Goal: Task Accomplishment & Management: Manage account settings

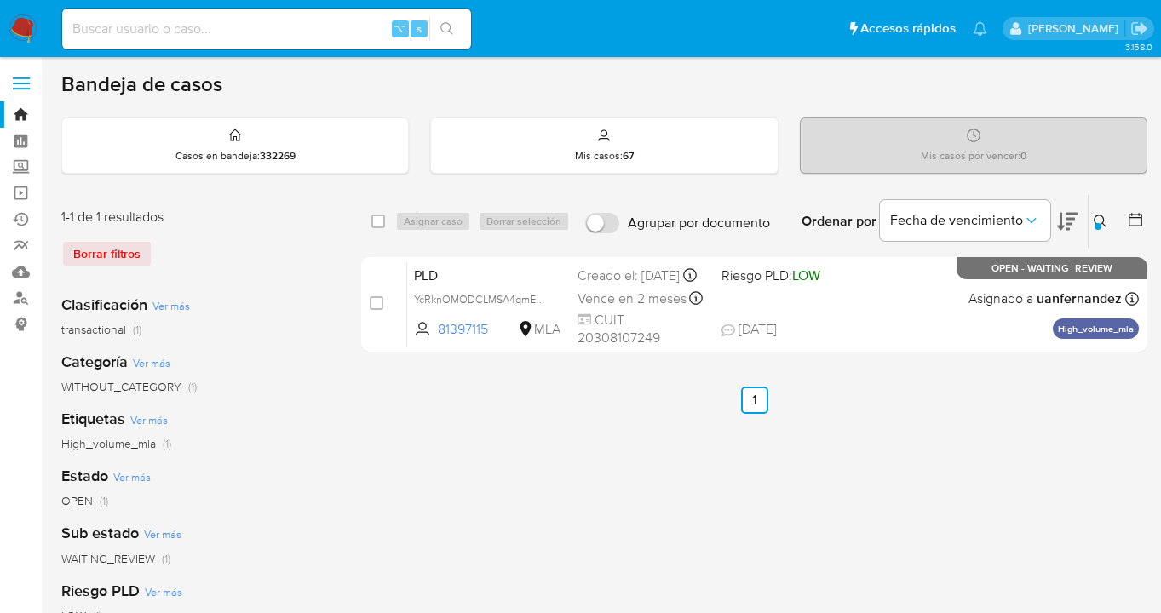
click at [1100, 215] on icon at bounding box center [1099, 221] width 13 height 13
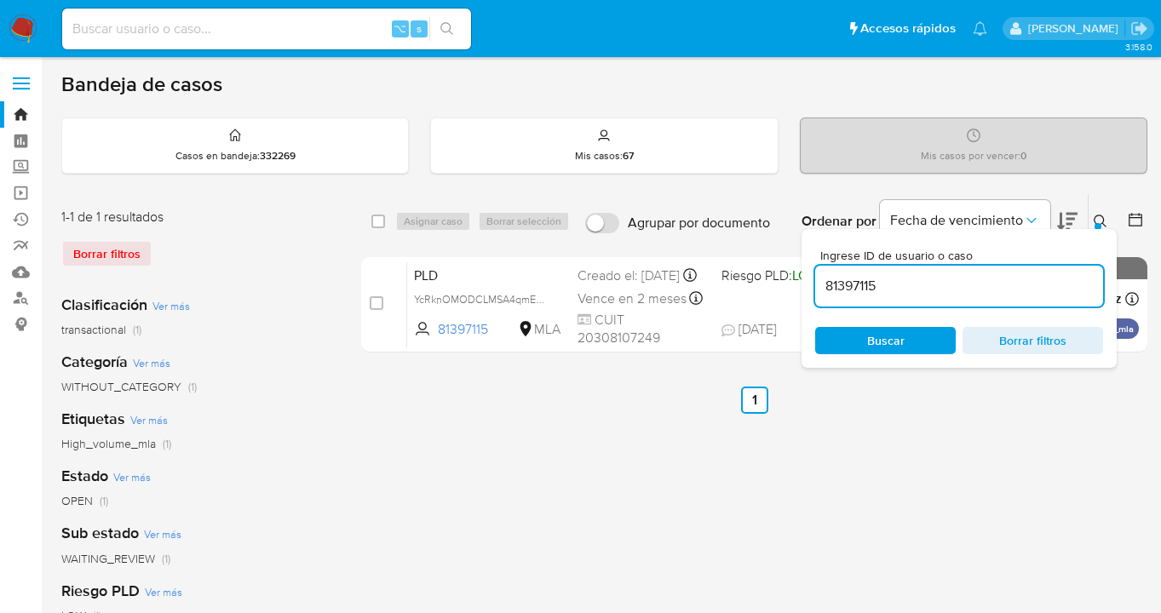
drag, startPoint x: 903, startPoint y: 286, endPoint x: 812, endPoint y: 281, distance: 90.4
click at [814, 282] on div "Ingrese ID de usuario o caso 81397115 Buscar Borrar filtros" at bounding box center [958, 298] width 315 height 139
type input "353041762"
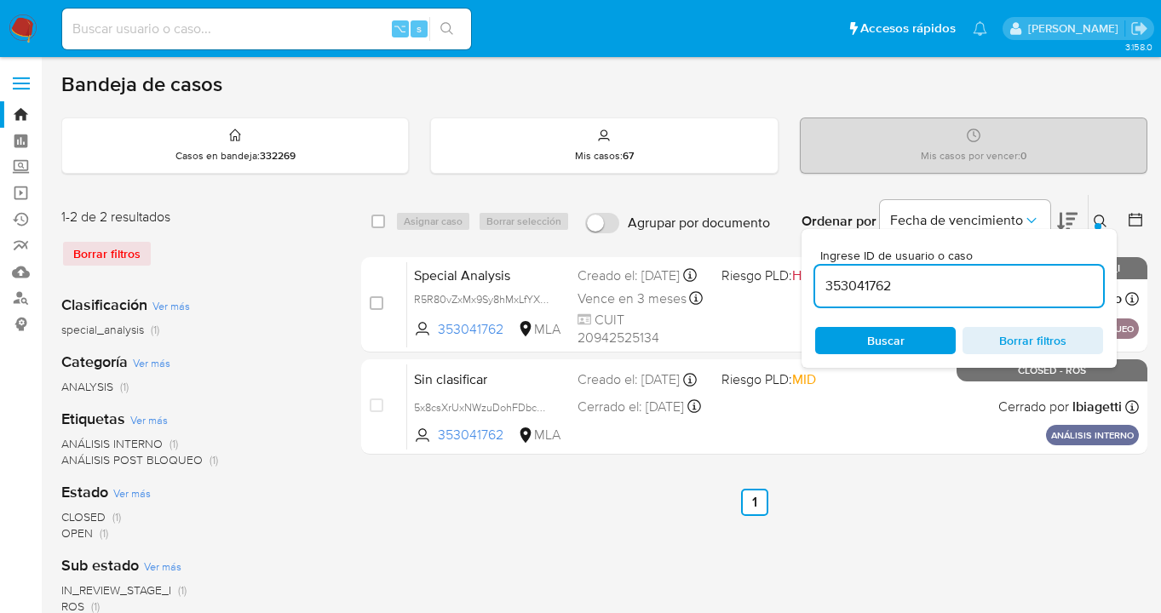
click at [1099, 222] on icon at bounding box center [1100, 222] width 14 height 14
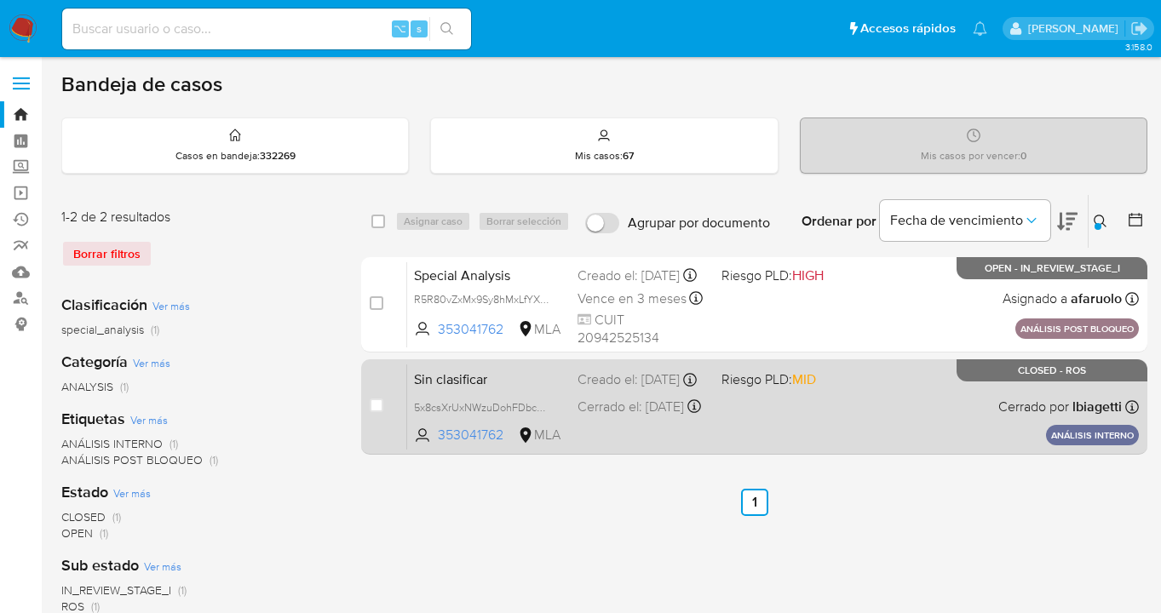
click at [898, 424] on div "Sin clasificar 5x8csXrUxNWzuDohFDbcFXee 353041762 MLA Riesgo PLD: MID Creado el…" at bounding box center [772, 407] width 731 height 86
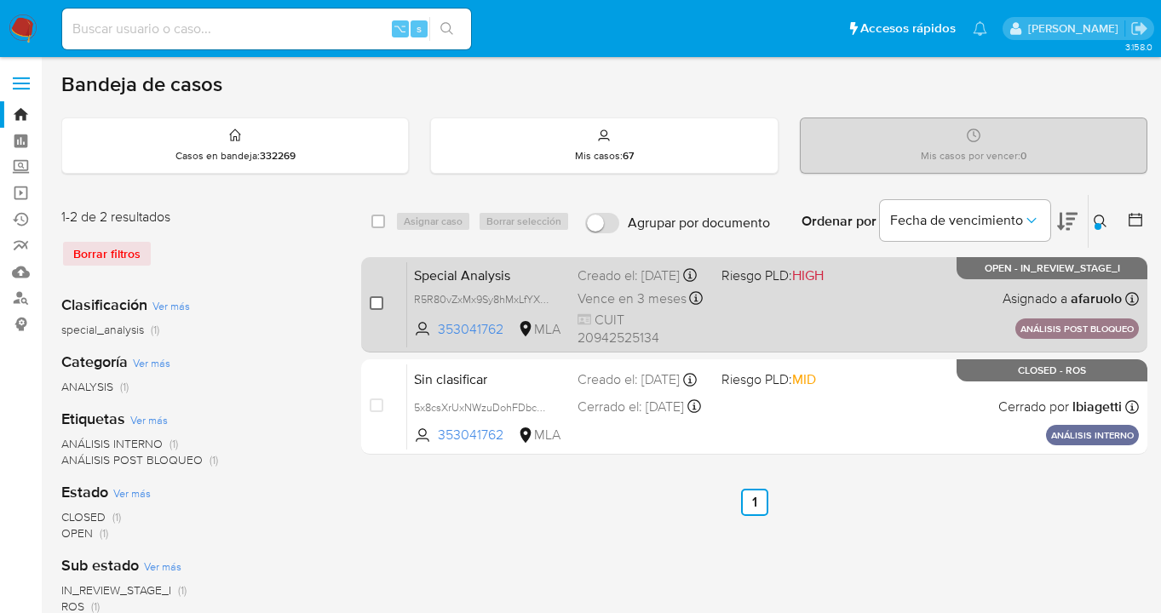
click at [376, 298] on input "checkbox" at bounding box center [377, 303] width 14 height 14
checkbox input "true"
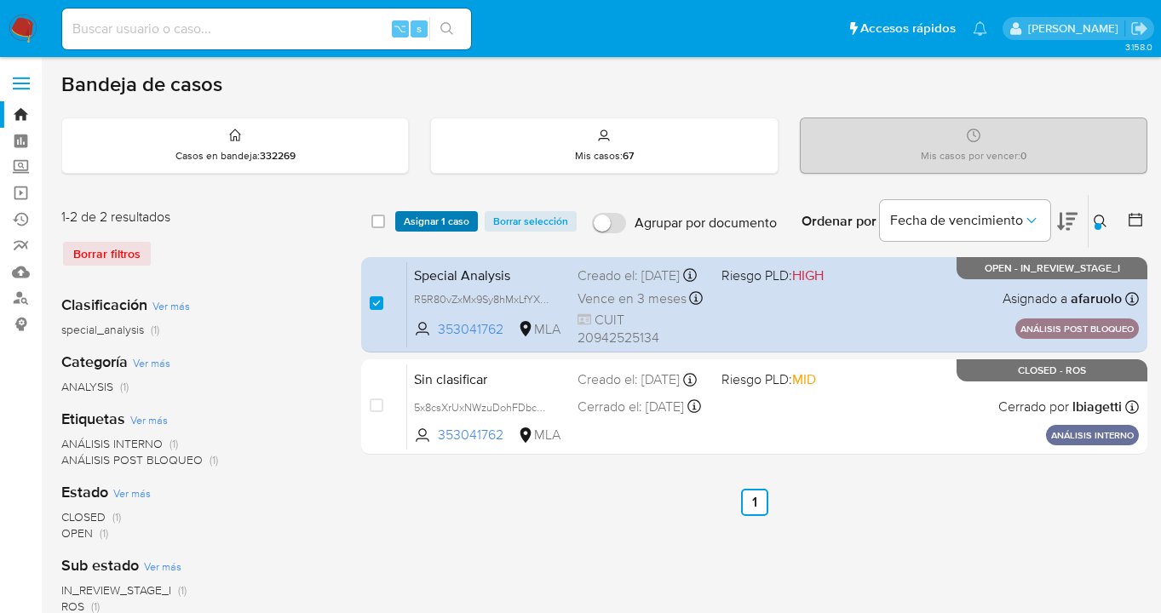
click at [413, 221] on span "Asignar 1 caso" at bounding box center [437, 221] width 66 height 17
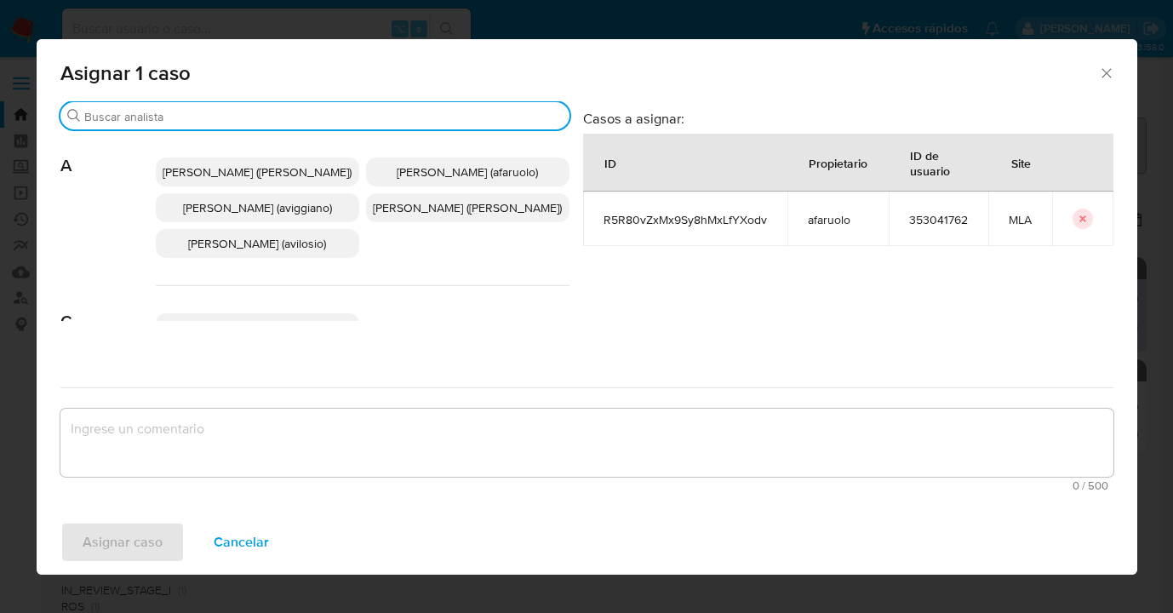
click at [306, 120] on input "Buscar" at bounding box center [323, 116] width 479 height 15
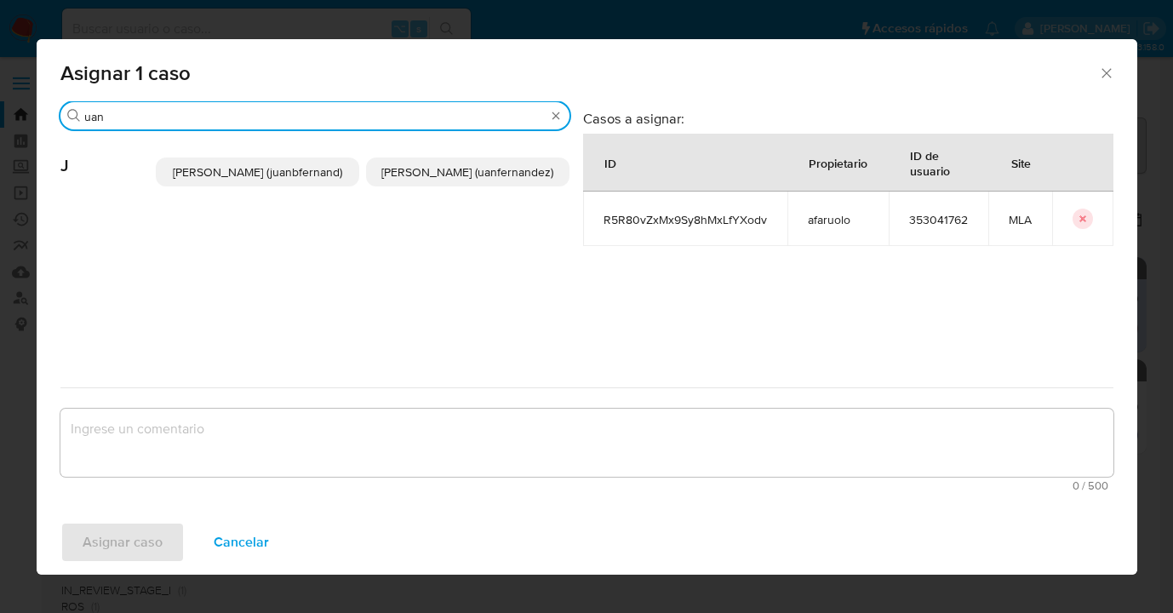
type input "uan"
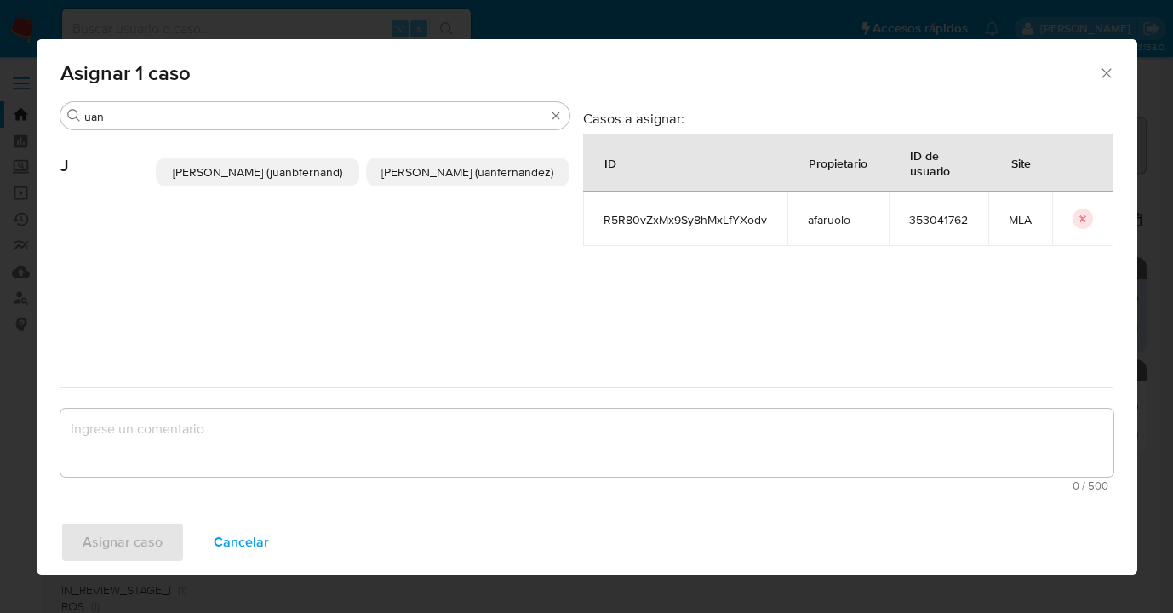
drag, startPoint x: 527, startPoint y: 176, endPoint x: 469, endPoint y: 222, distance: 73.9
click at [522, 177] on p "Juan Pablo Fernandez (uanfernandez)" at bounding box center [468, 172] width 204 height 29
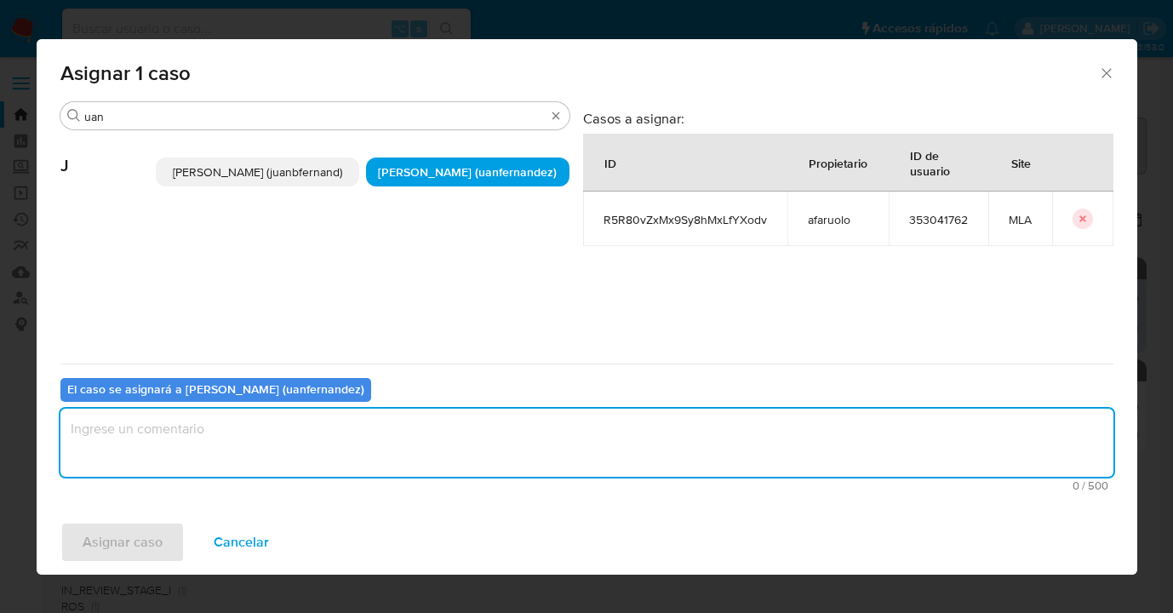
click at [341, 450] on textarea "assign-modal" at bounding box center [586, 443] width 1053 height 68
type textarea "asig"
click at [146, 542] on span "Asignar caso" at bounding box center [123, 542] width 80 height 37
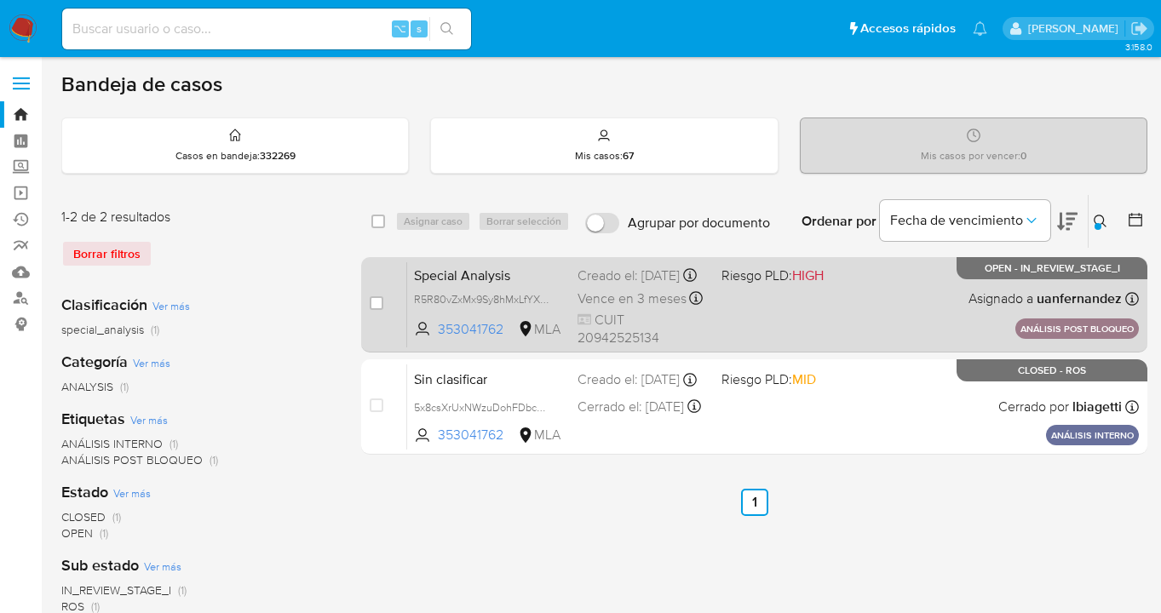
click at [915, 302] on div "Special Analysis R5R80vZxMx9Sy8hMxLfYXodv 353041762 MLA Riesgo PLD: HIGH Creado…" at bounding box center [772, 304] width 731 height 86
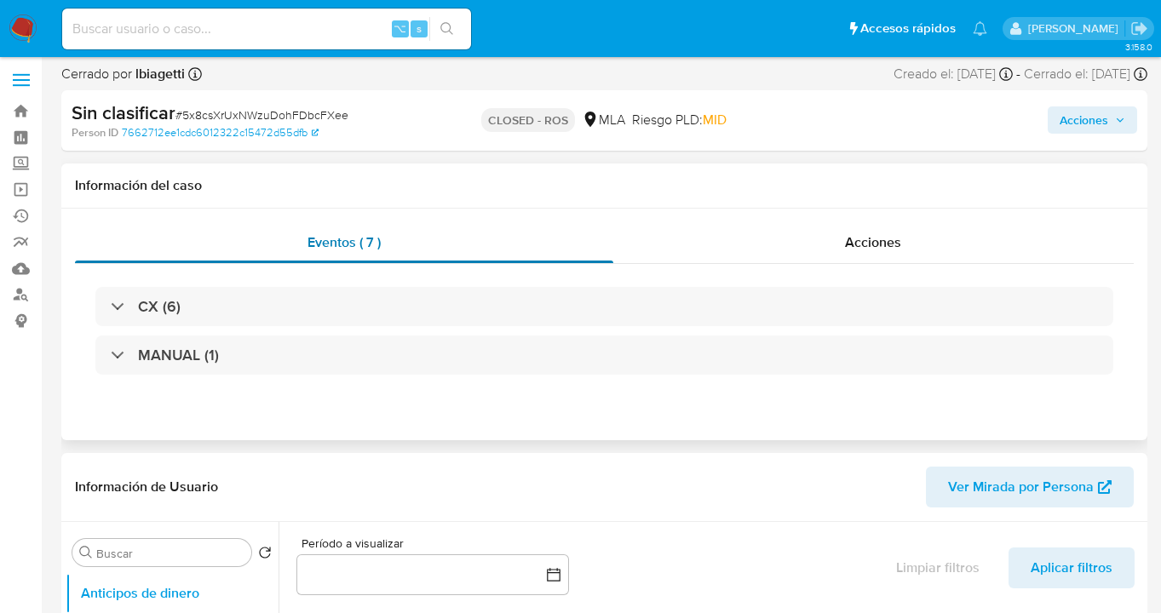
select select "10"
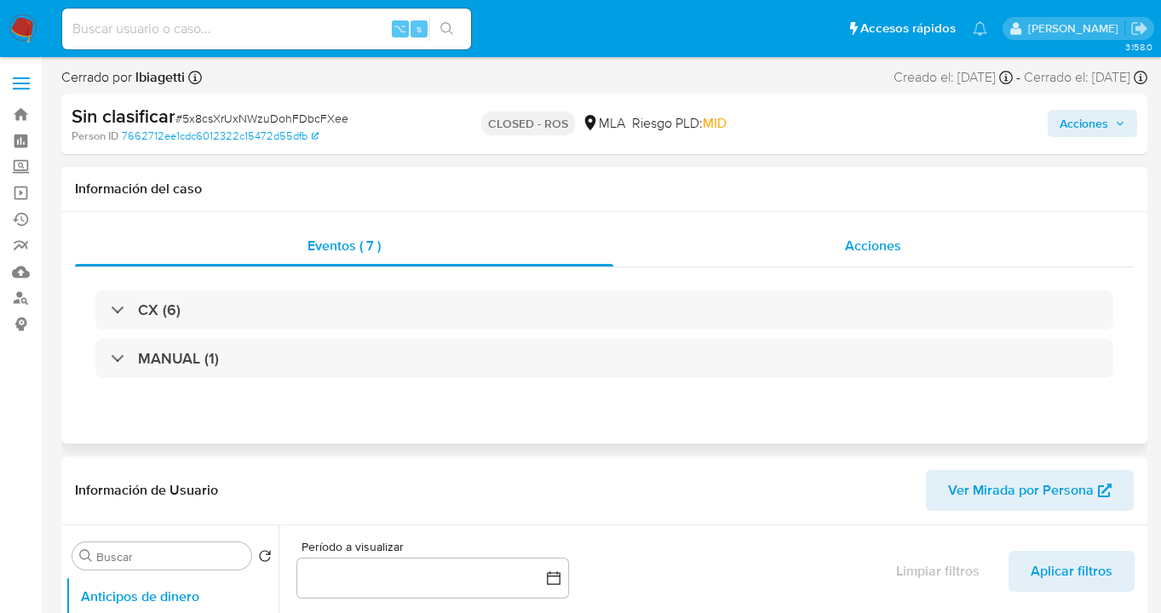
drag, startPoint x: 886, startPoint y: 248, endPoint x: 915, endPoint y: 255, distance: 30.6
click at [886, 248] on span "Acciones" at bounding box center [873, 246] width 56 height 20
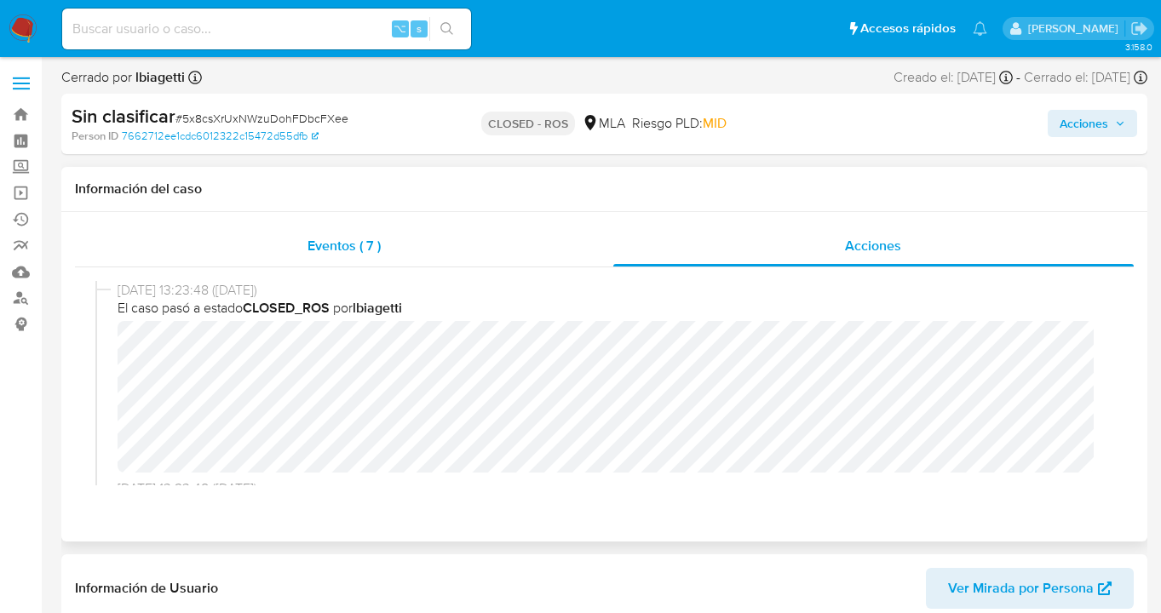
scroll to position [289, 0]
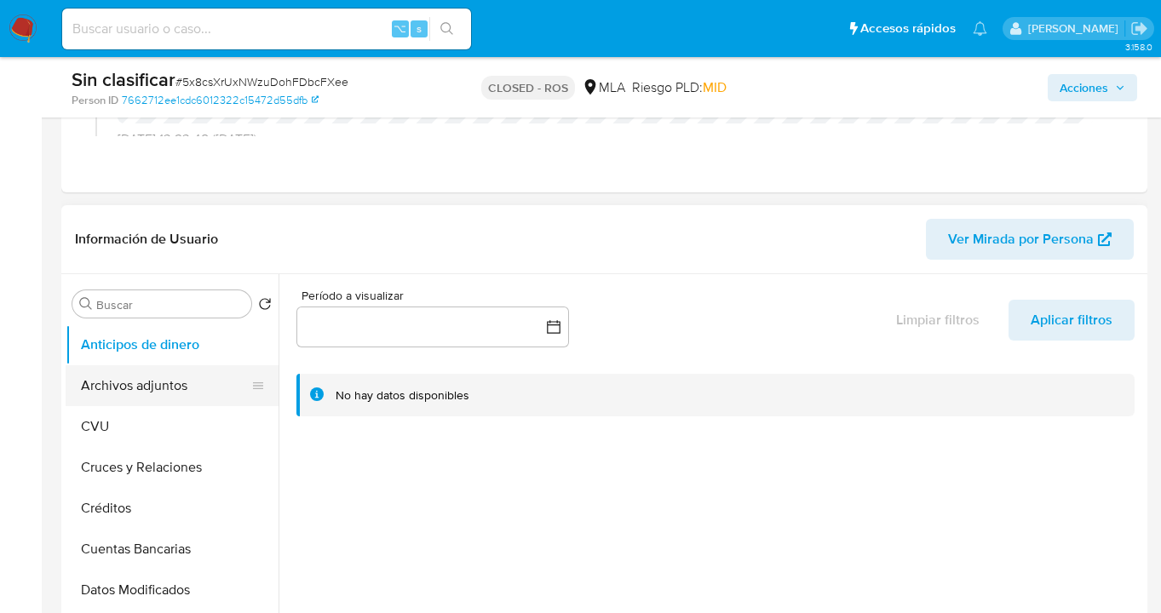
click at [147, 382] on button "Archivos adjuntos" at bounding box center [165, 385] width 199 height 41
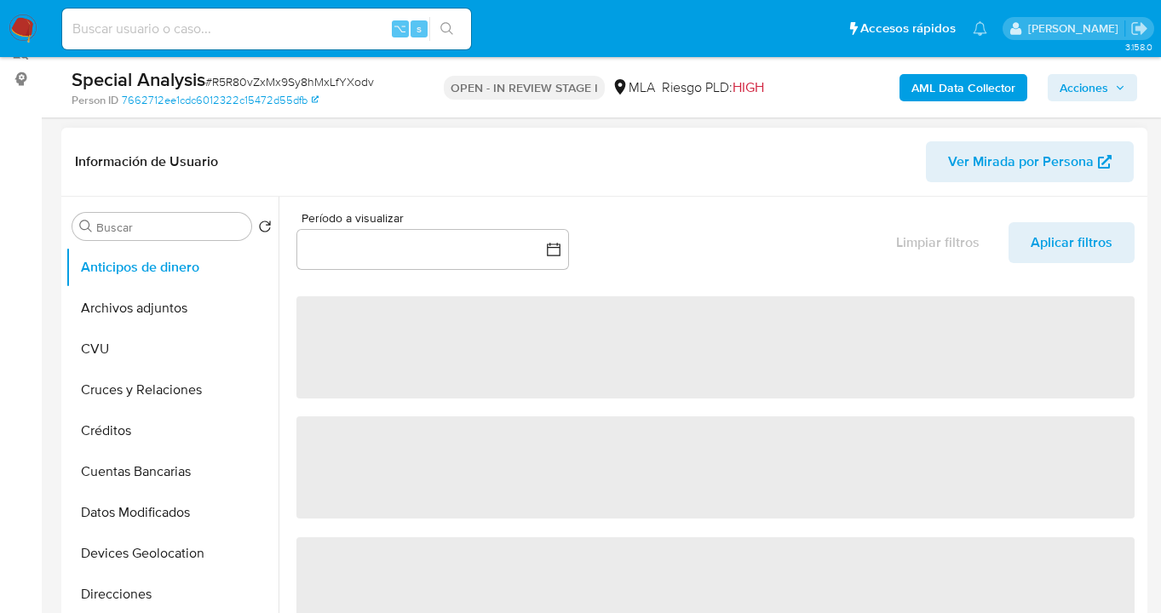
scroll to position [446, 0]
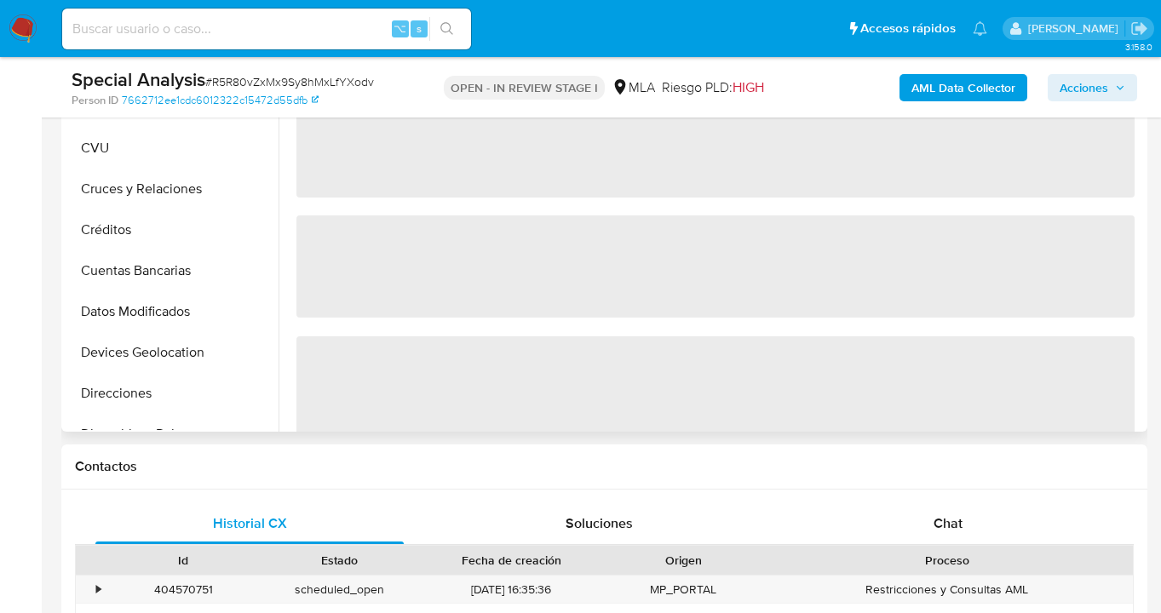
select select "10"
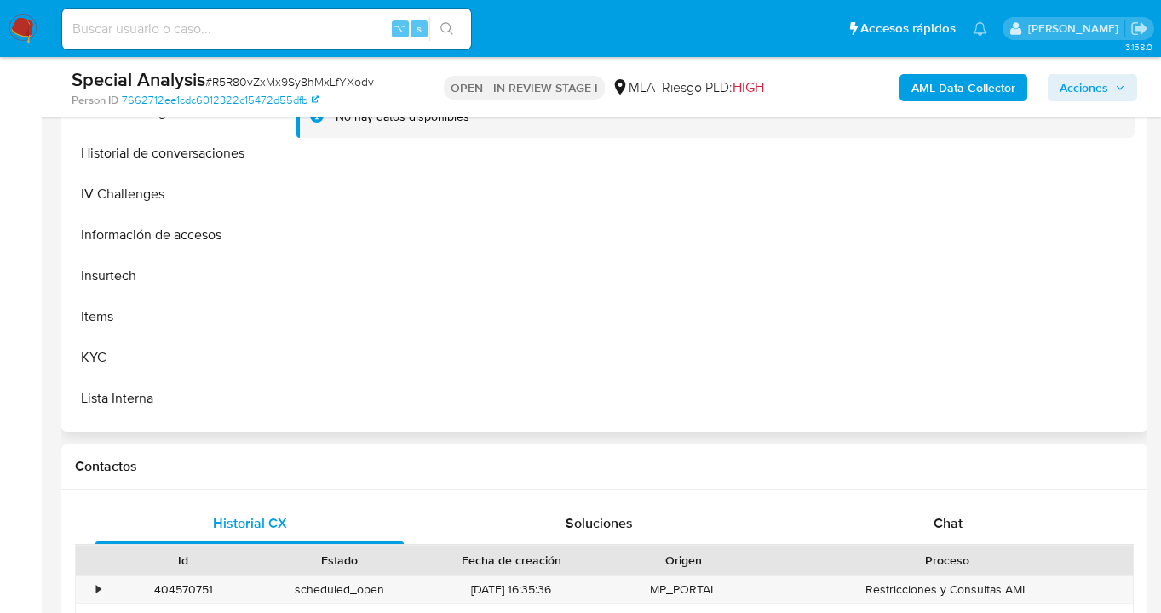
scroll to position [527, 0]
click at [175, 338] on button "KYC" at bounding box center [165, 356] width 199 height 41
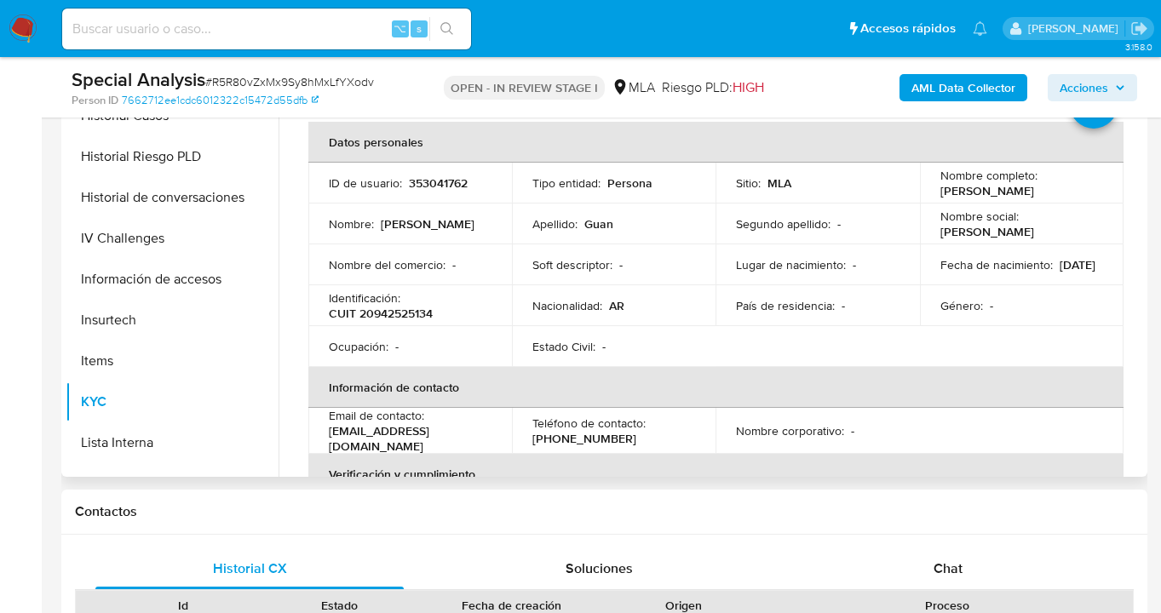
scroll to position [385, 0]
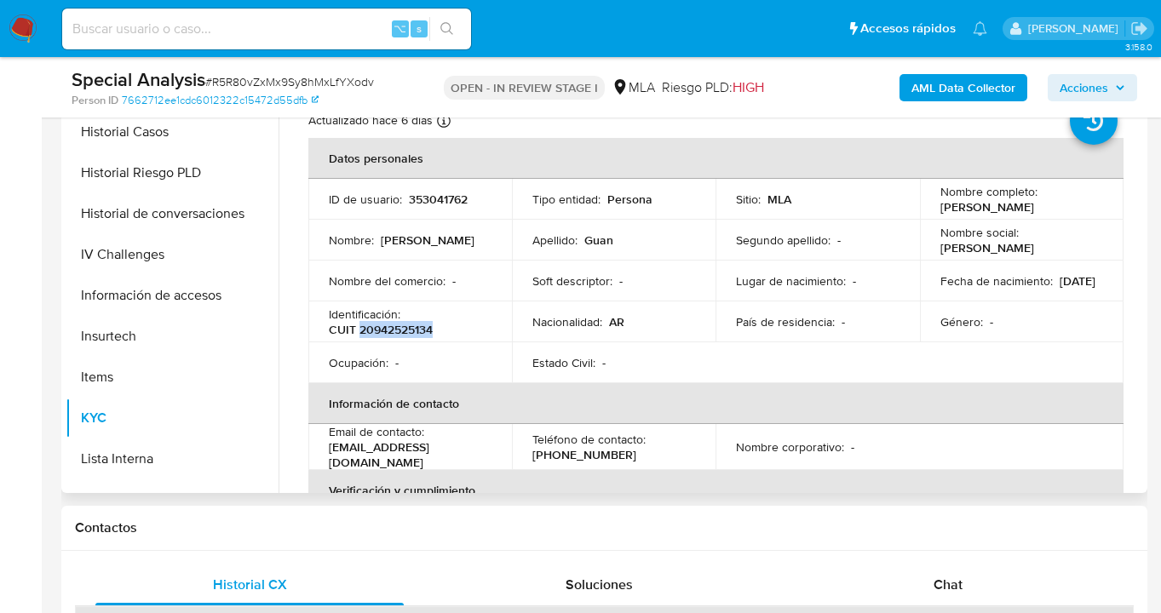
drag, startPoint x: 360, startPoint y: 329, endPoint x: 438, endPoint y: 333, distance: 77.6
click at [438, 333] on div "Identificación : CUIT 20942525134" at bounding box center [410, 322] width 163 height 31
copy p "20942525134"
drag, startPoint x: 934, startPoint y: 209, endPoint x: 996, endPoint y: 207, distance: 62.2
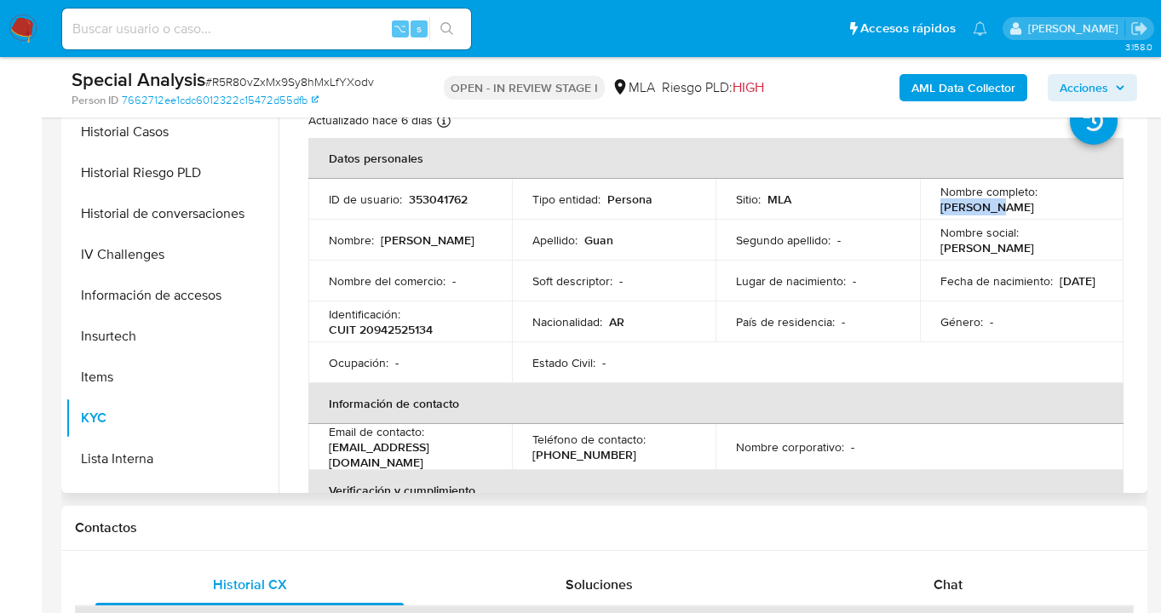
click at [996, 207] on div "Nombre completo : Feng Guan" at bounding box center [1021, 199] width 163 height 31
copy p "[PERSON_NAME]"
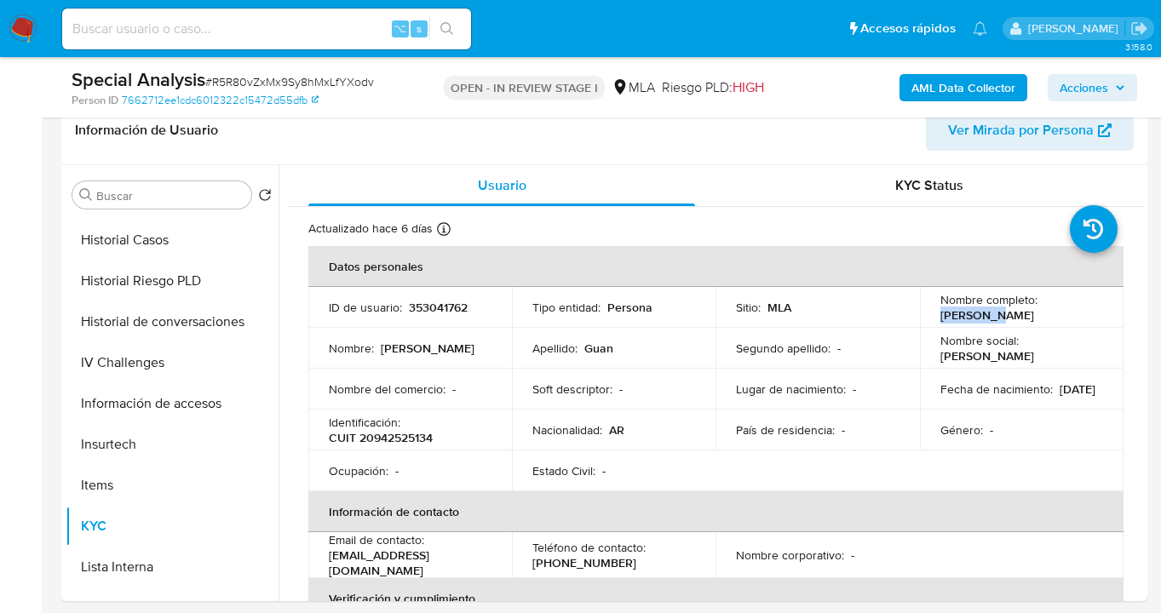
scroll to position [0, 0]
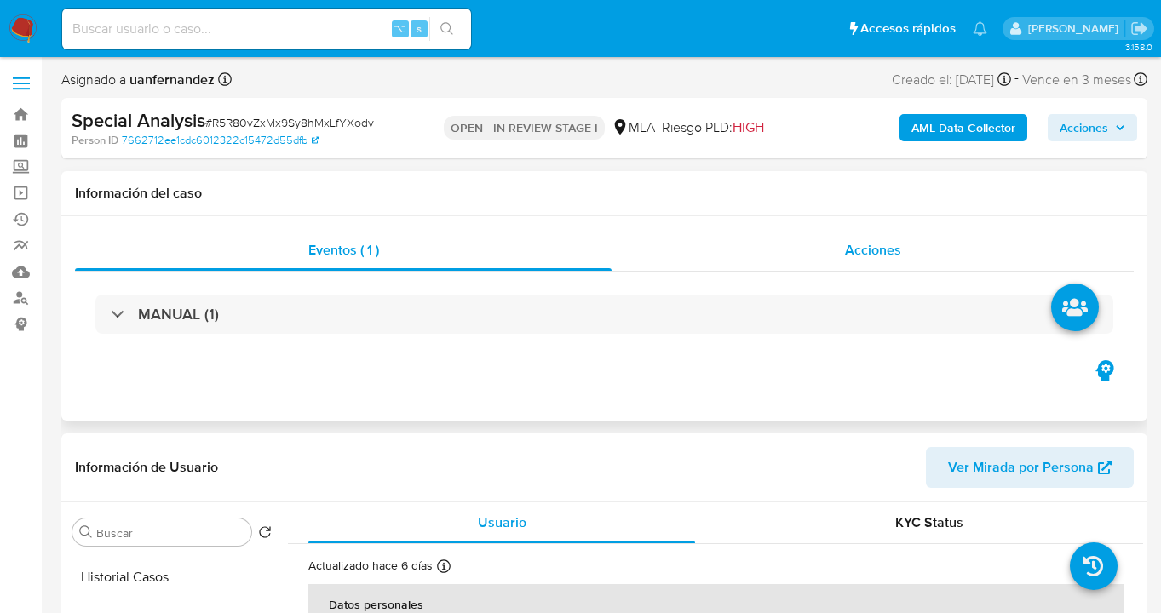
click at [896, 263] on div "Acciones" at bounding box center [872, 250] width 522 height 41
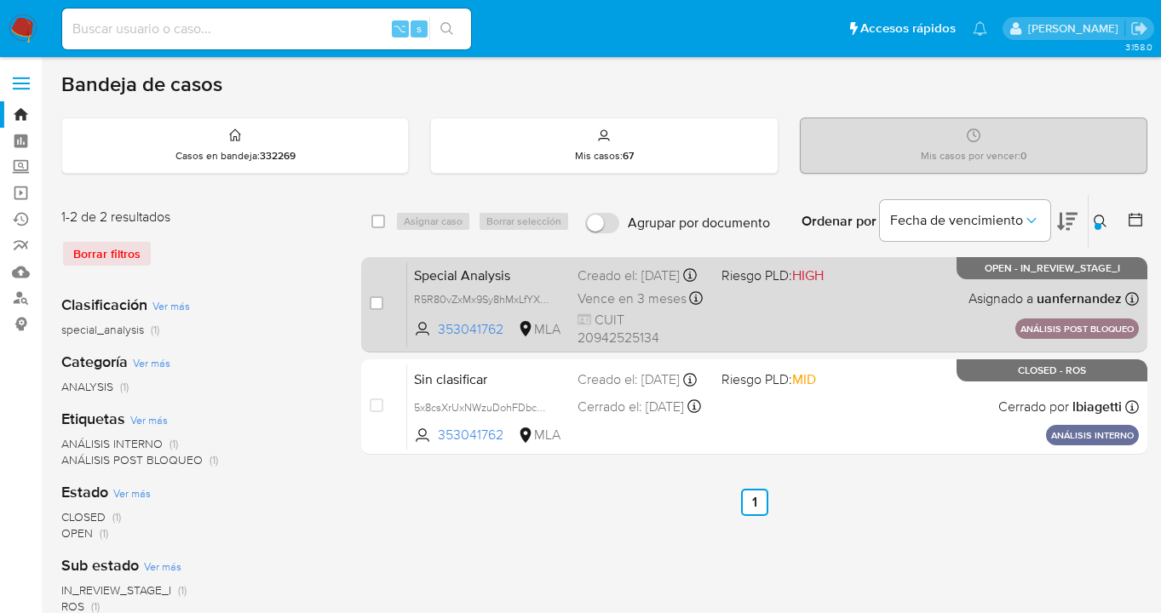
click at [909, 320] on div "Special Analysis R5R80vZxMx9Sy8hMxLfYXodv 353041762 MLA Riesgo PLD: HIGH Creado…" at bounding box center [772, 304] width 731 height 86
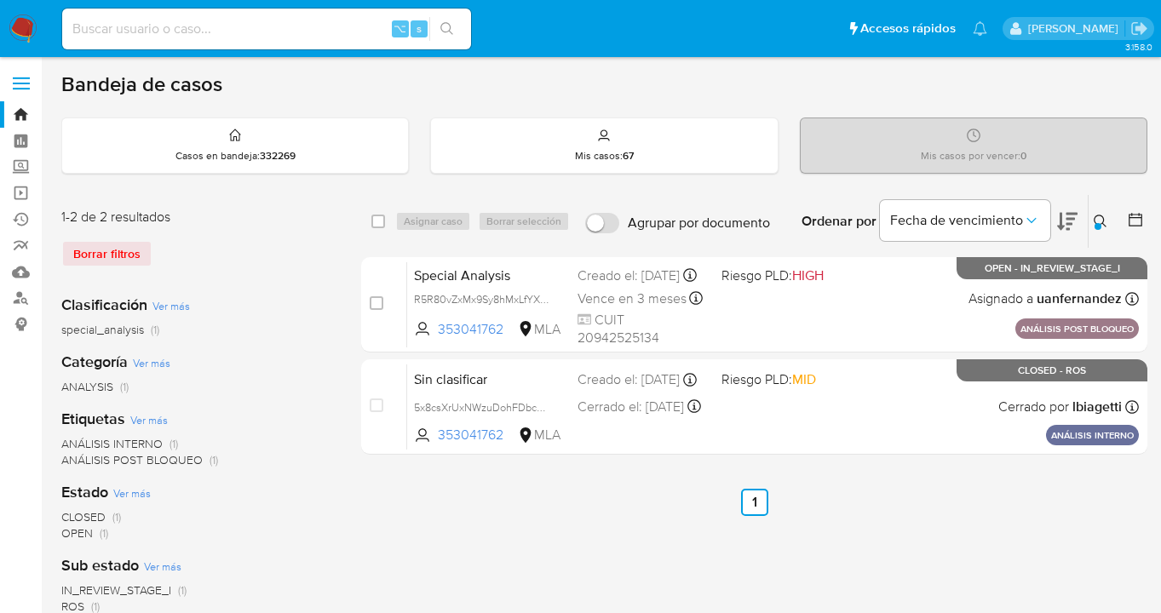
click at [1099, 215] on icon at bounding box center [1100, 222] width 14 height 14
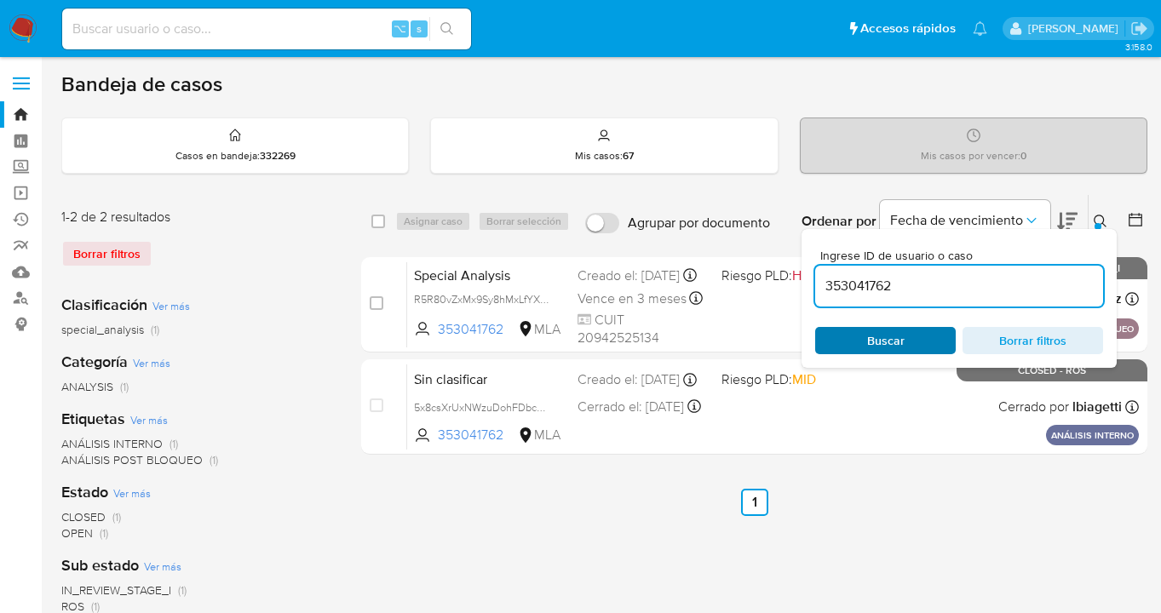
click at [912, 339] on span "Buscar" at bounding box center [885, 341] width 117 height 24
click at [1100, 221] on icon at bounding box center [1100, 222] width 14 height 14
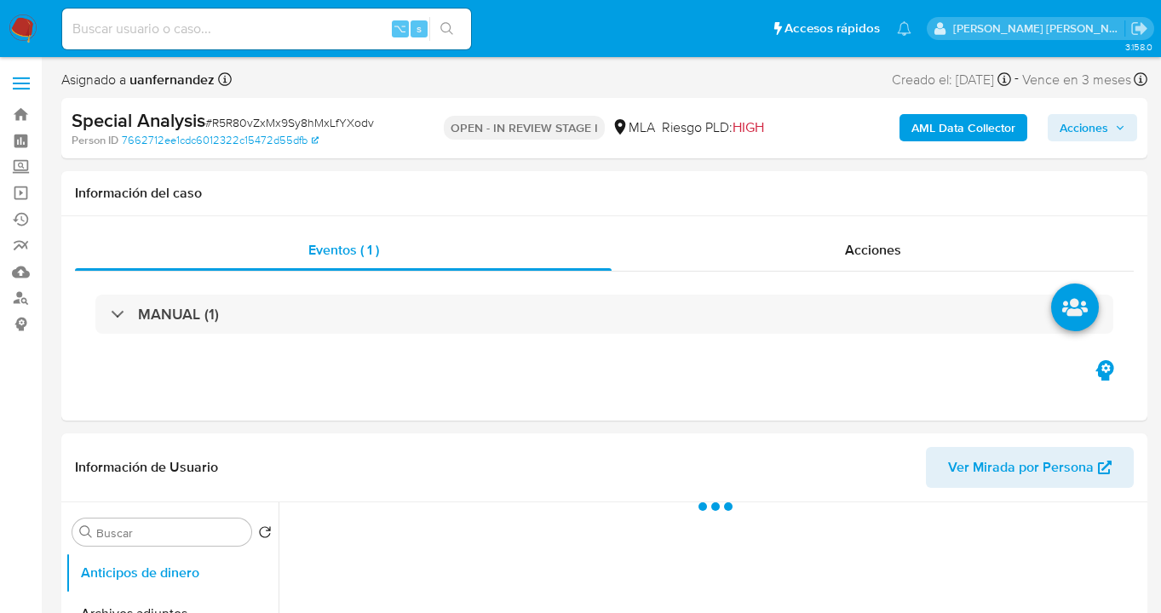
select select "10"
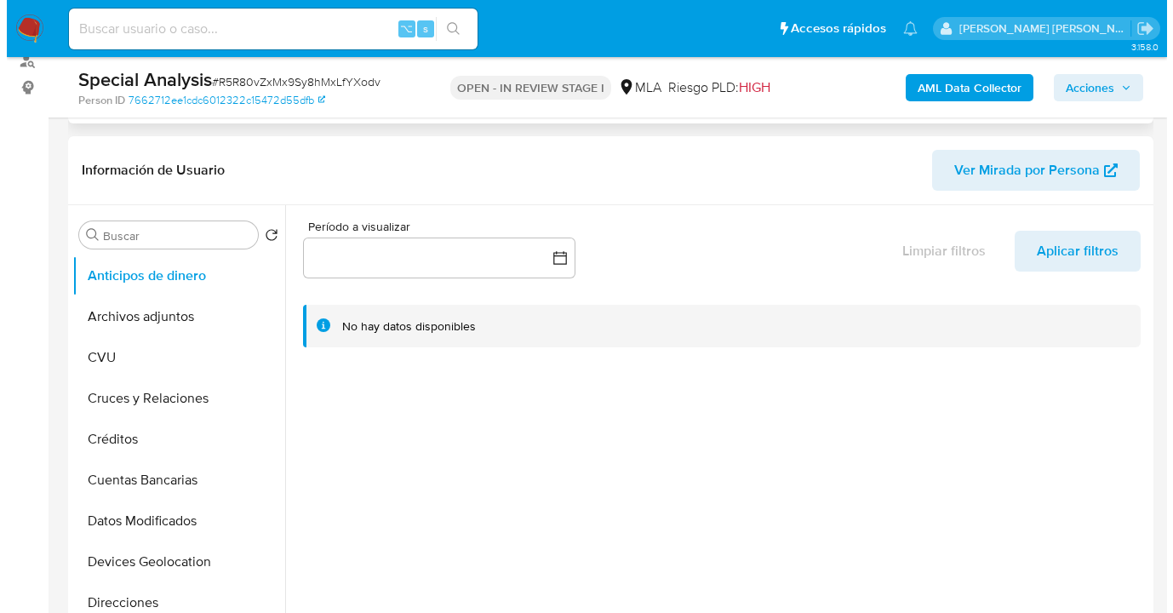
scroll to position [339, 0]
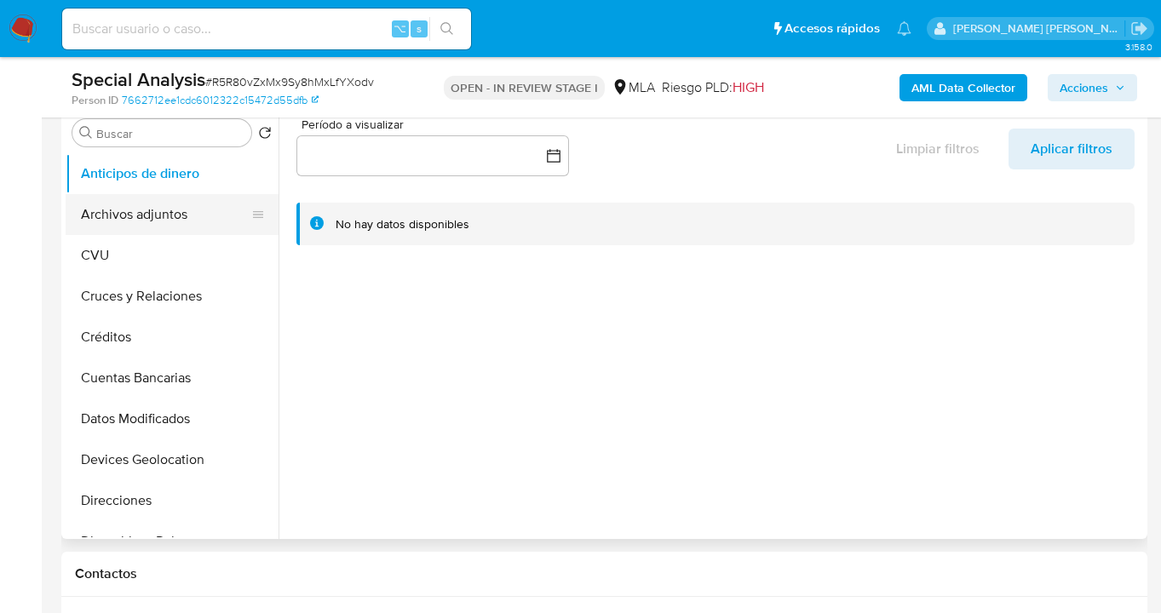
click at [141, 221] on button "Archivos adjuntos" at bounding box center [165, 214] width 199 height 41
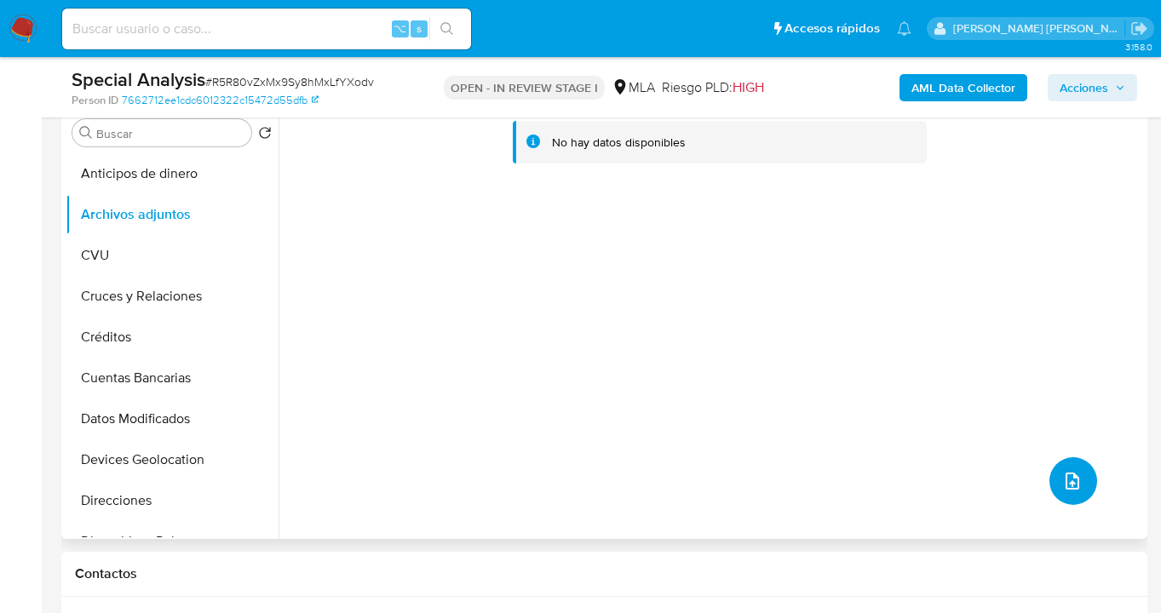
click at [1062, 478] on icon "upload-file" at bounding box center [1072, 481] width 20 height 20
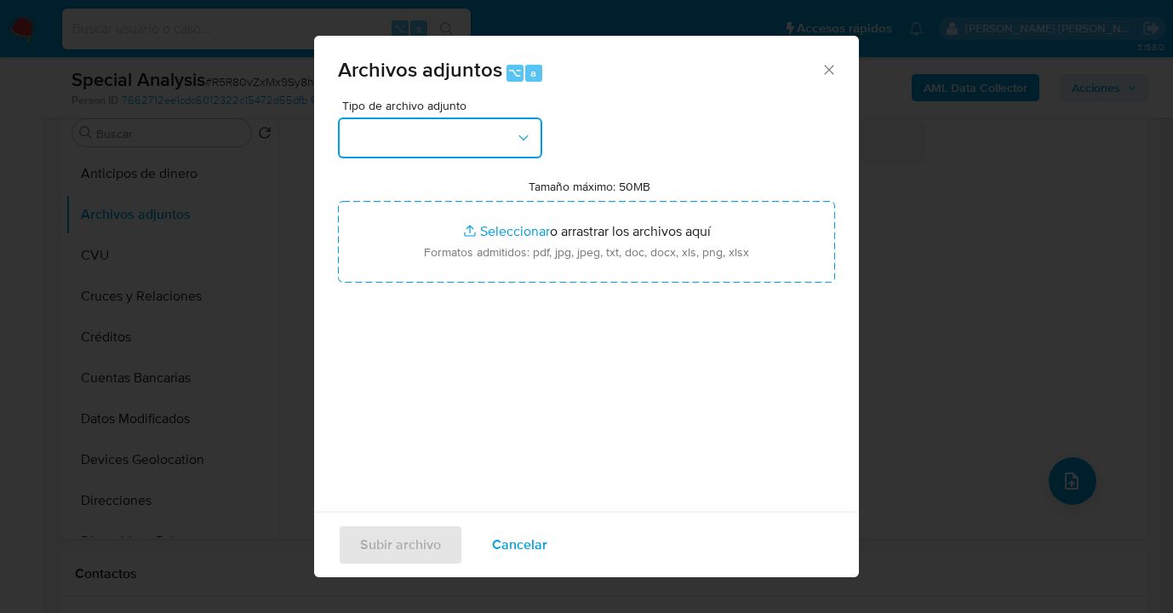
click at [515, 137] on icon "button" at bounding box center [523, 137] width 17 height 17
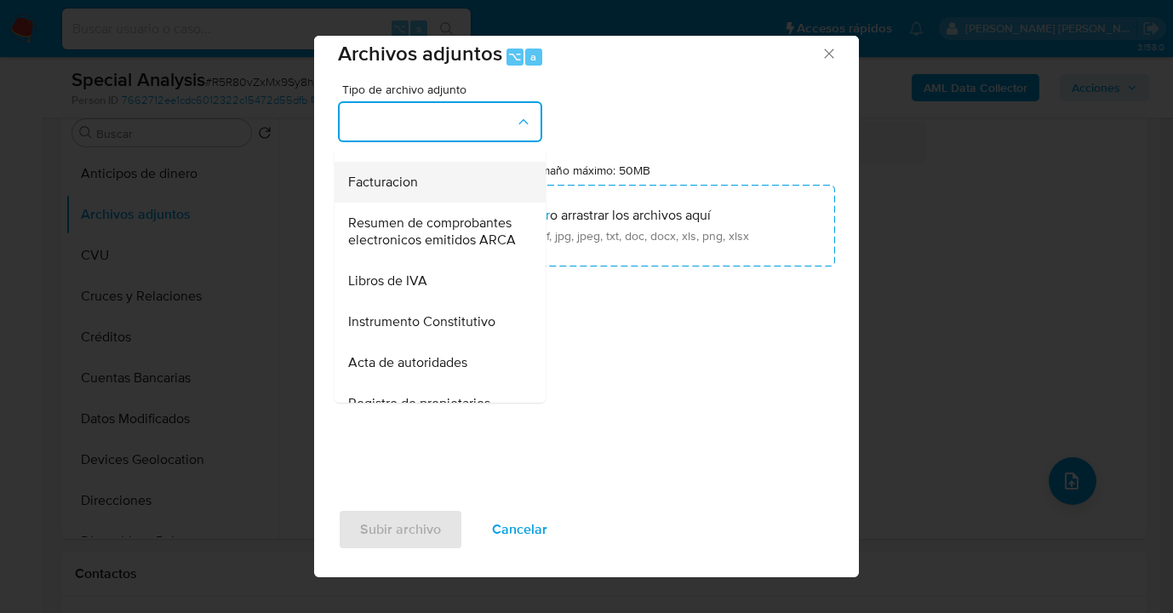
scroll to position [677, 0]
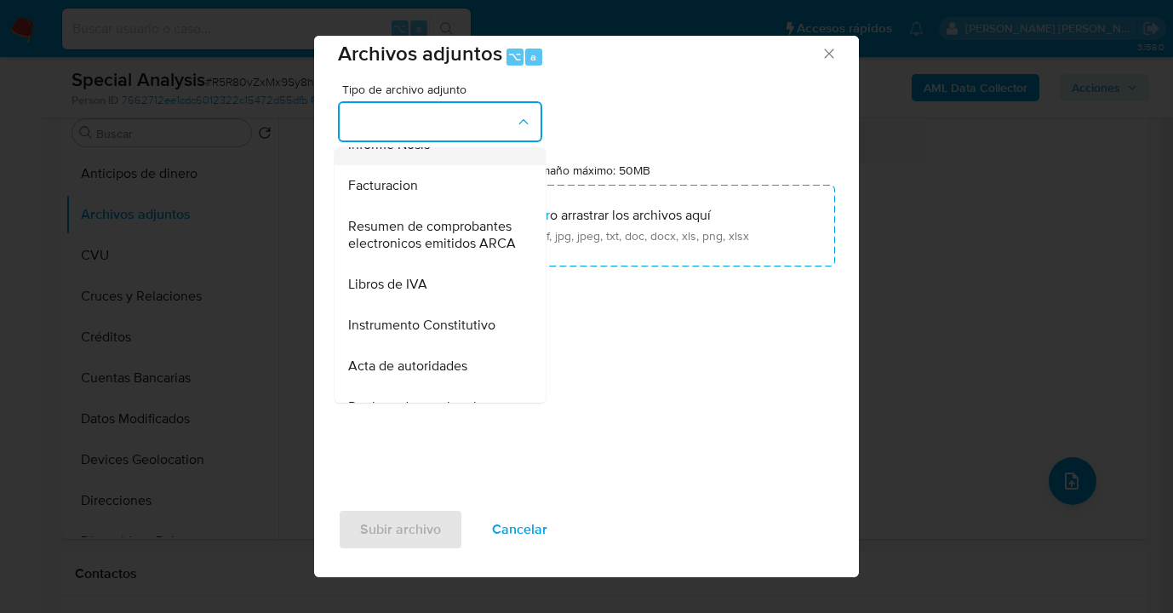
click at [445, 165] on div "Informe Nosis" at bounding box center [435, 144] width 174 height 41
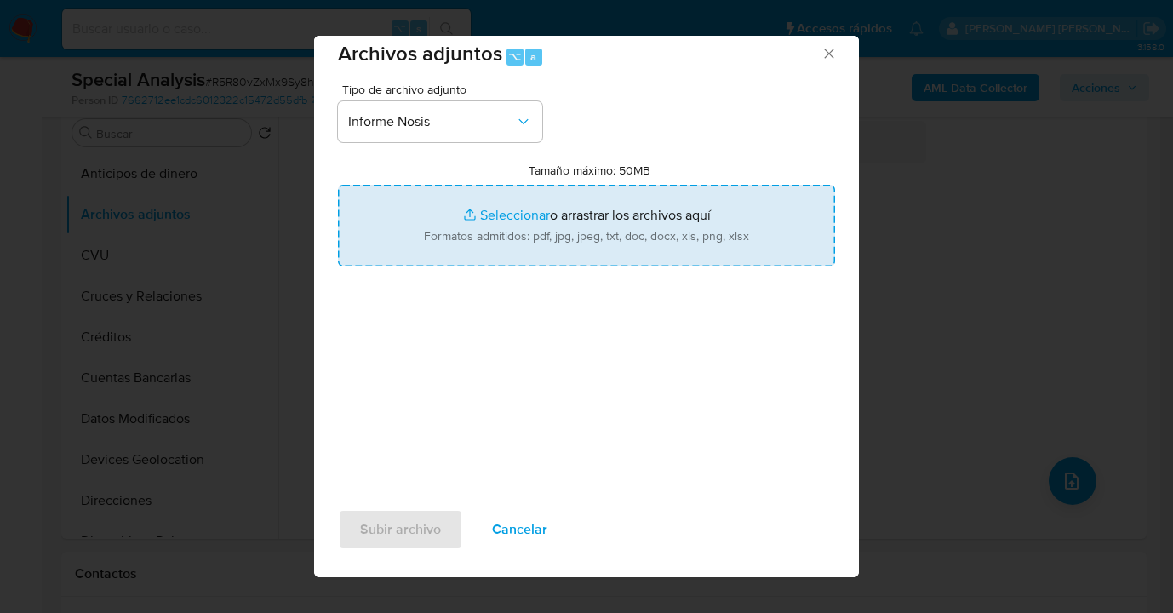
click at [552, 209] on input "Tamaño máximo: 50MB Seleccionar archivos" at bounding box center [586, 226] width 497 height 82
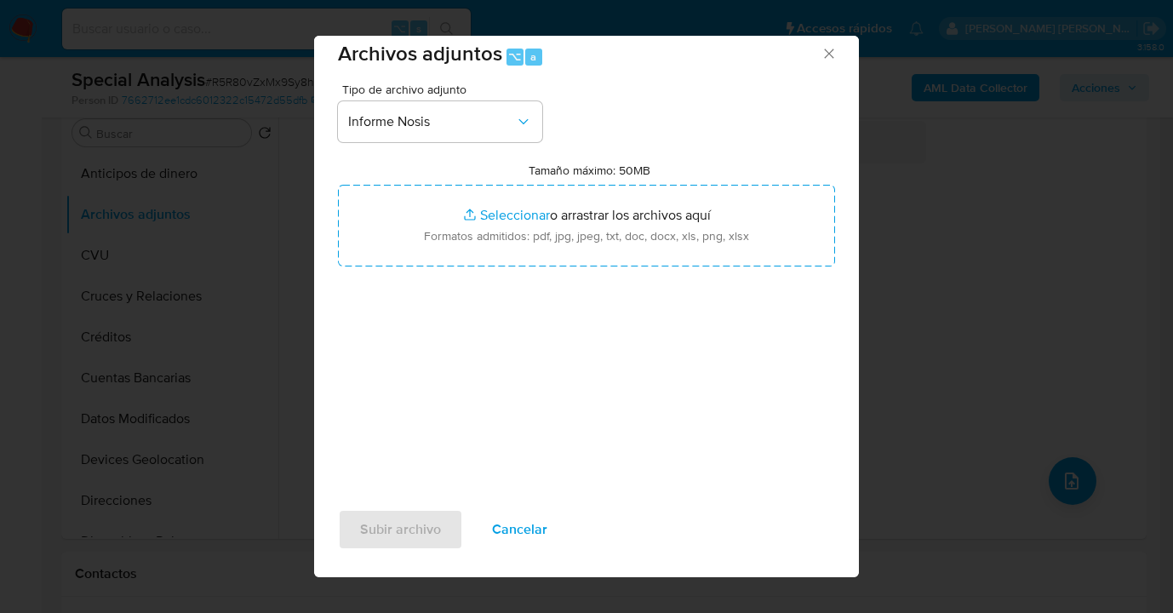
type input "C:\fakepath\353041762 -NOSIS_Manager_InformeIndividual_20942525134_620658_20250…"
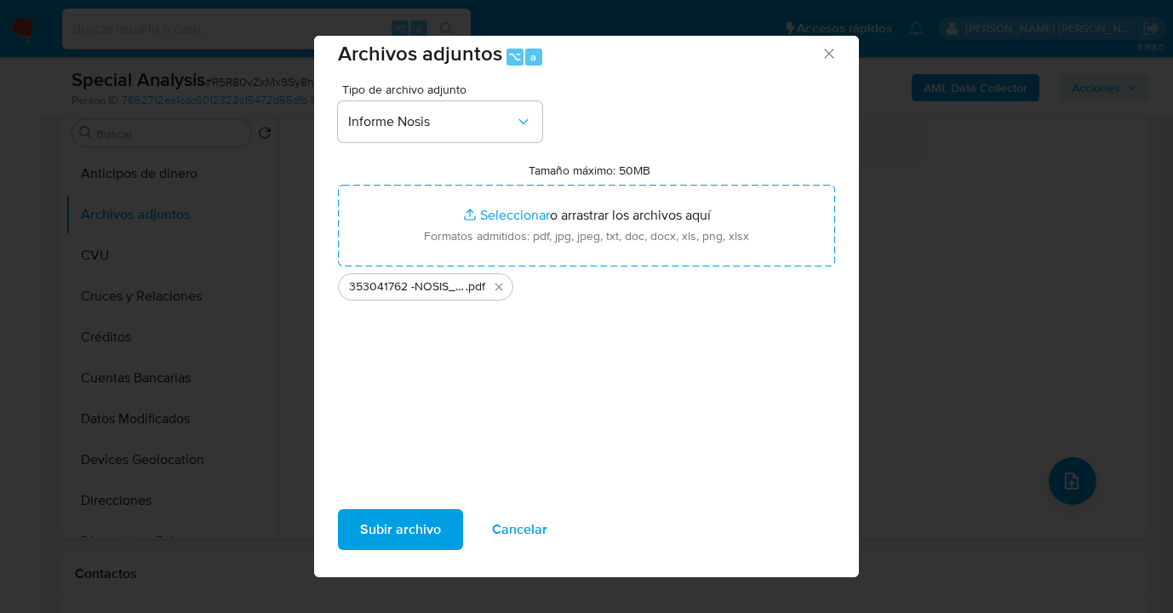
click at [415, 524] on span "Subir archivo" at bounding box center [400, 529] width 81 height 37
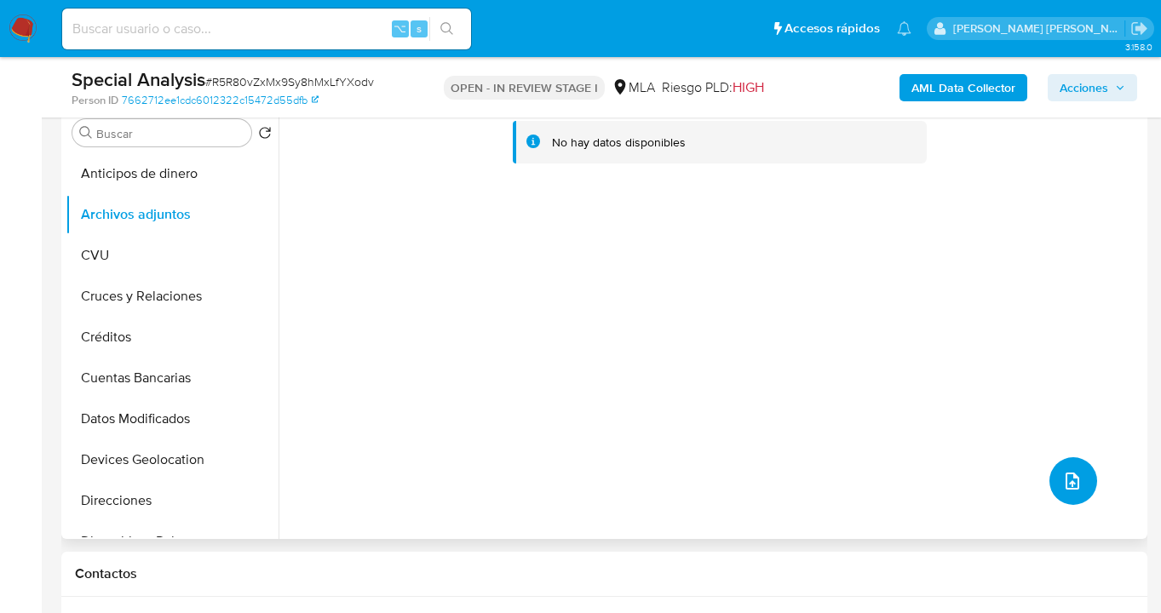
click at [1071, 484] on icon "upload-file" at bounding box center [1072, 481] width 20 height 20
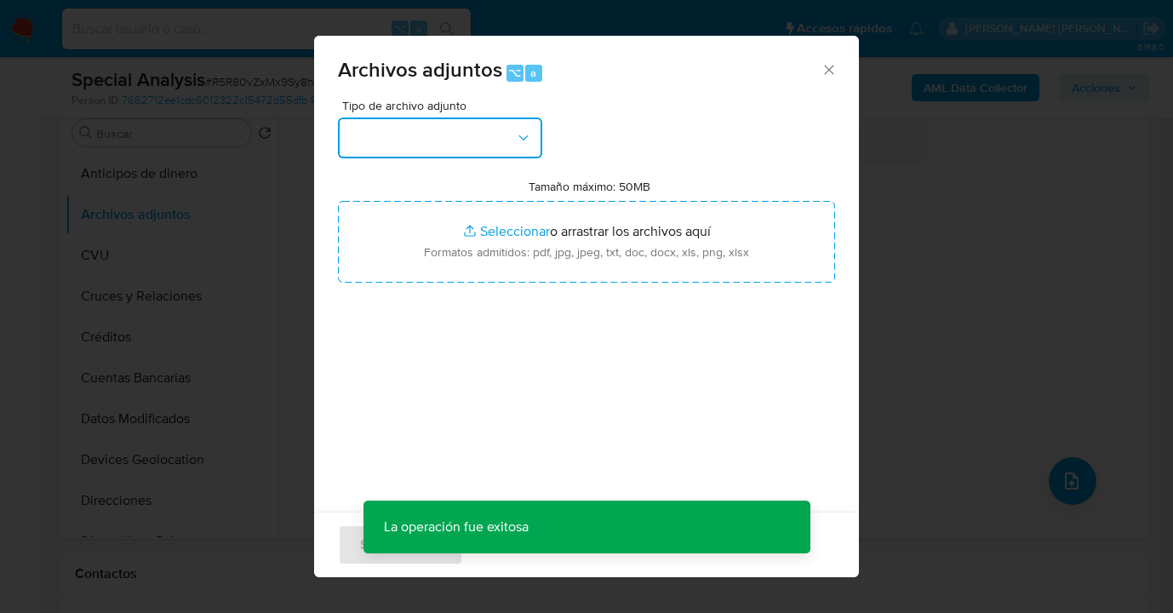
click at [525, 147] on button "button" at bounding box center [440, 138] width 204 height 41
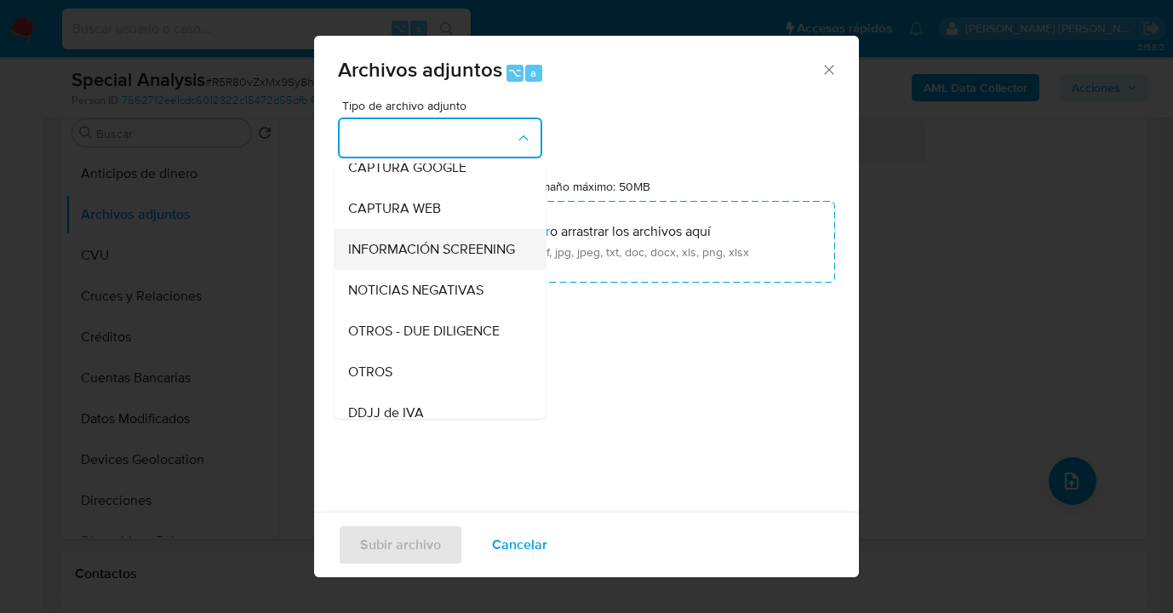
scroll to position [176, 0]
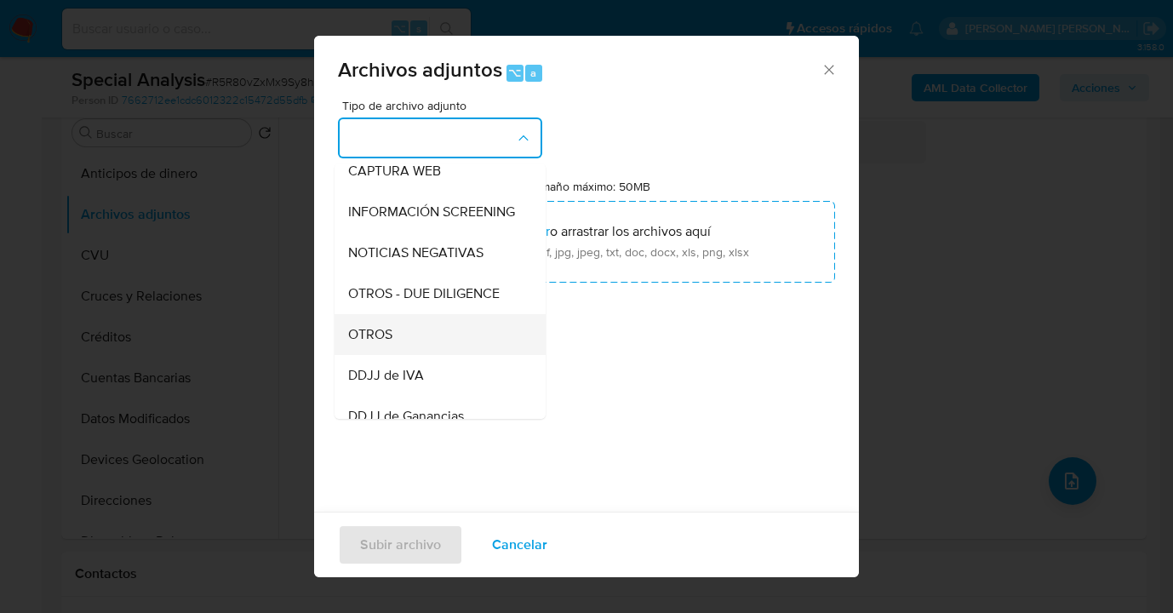
click at [462, 343] on div "OTROS" at bounding box center [435, 334] width 174 height 41
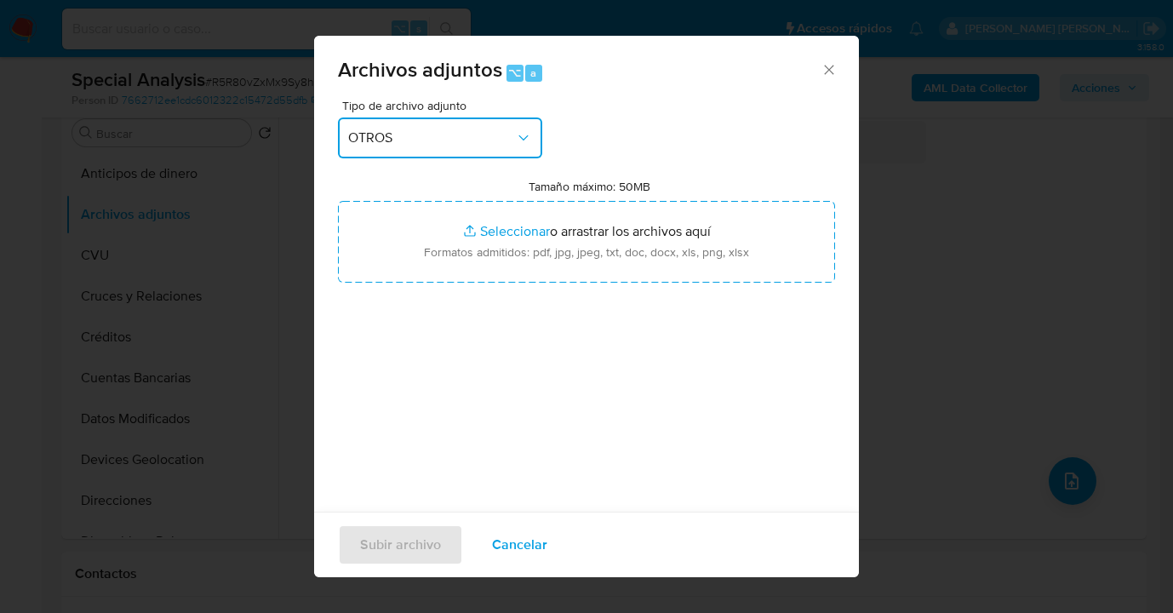
click at [521, 137] on icon "button" at bounding box center [523, 137] width 17 height 17
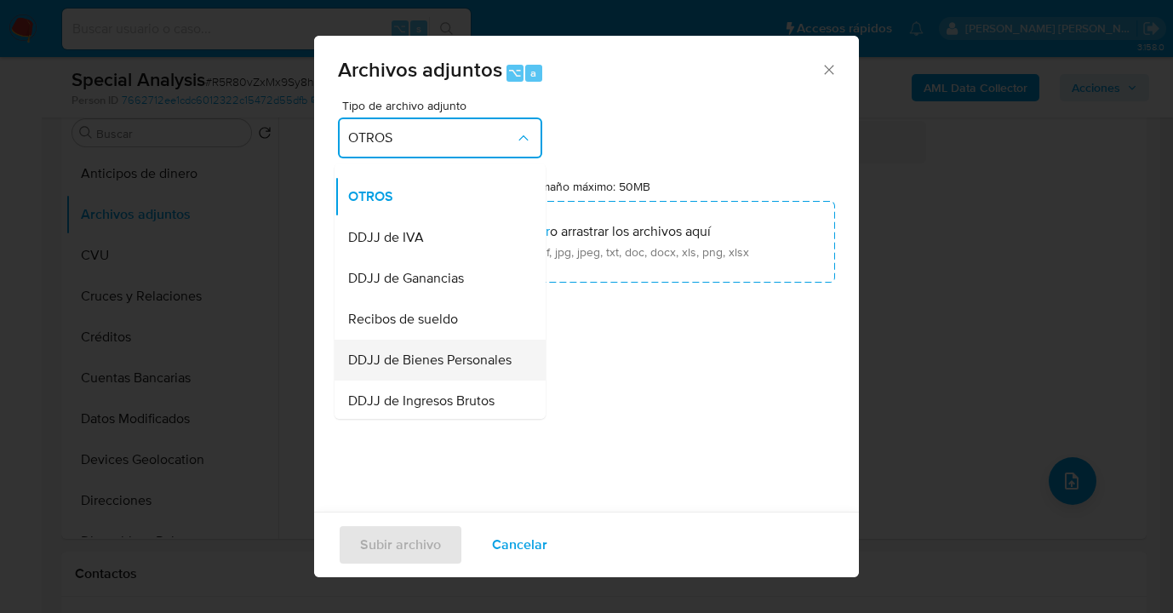
scroll to position [401, 0]
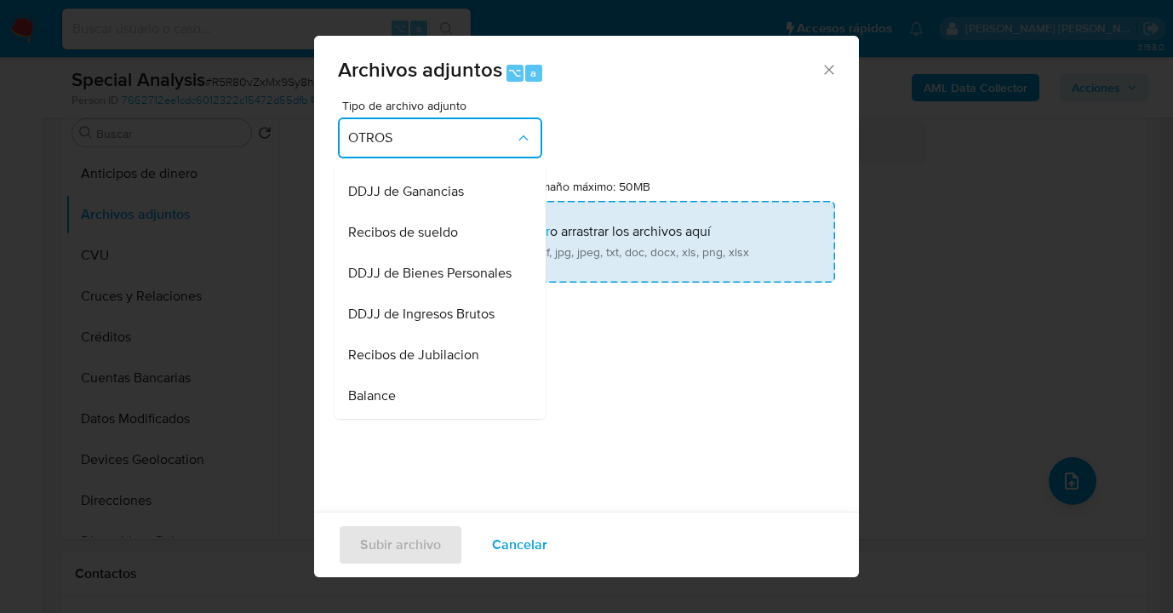
click at [473, 251] on div "Recibos de sueldo" at bounding box center [435, 232] width 174 height 41
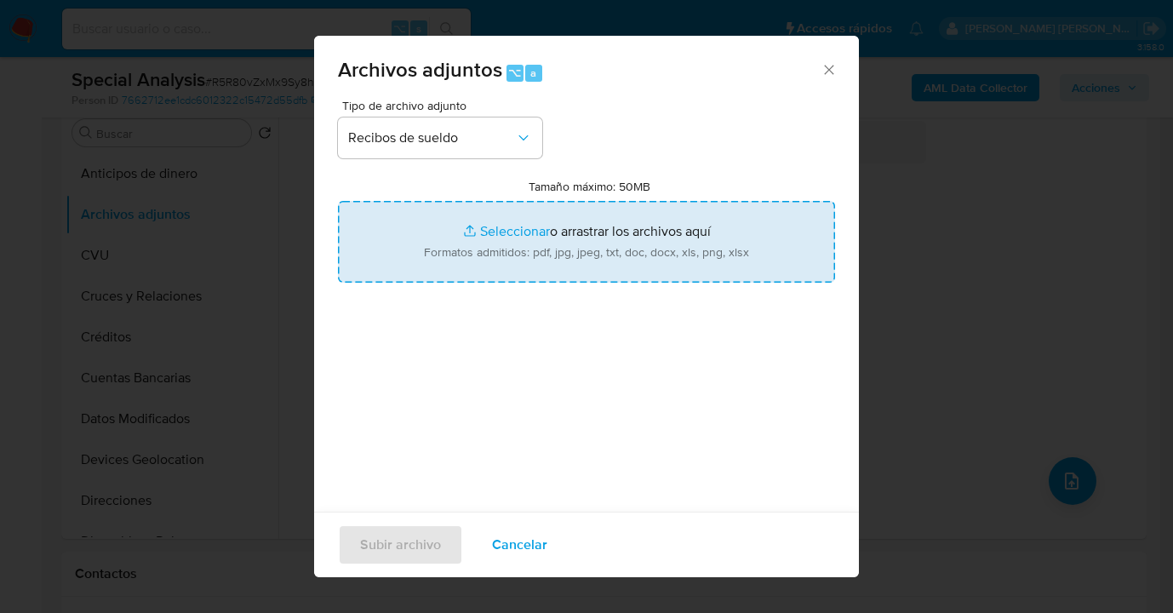
click at [626, 249] on input "Tamaño máximo: 50MB Seleccionar archivos" at bounding box center [586, 242] width 497 height 82
type input "C:\fakepath\sueldo agosto 2025.pdf"
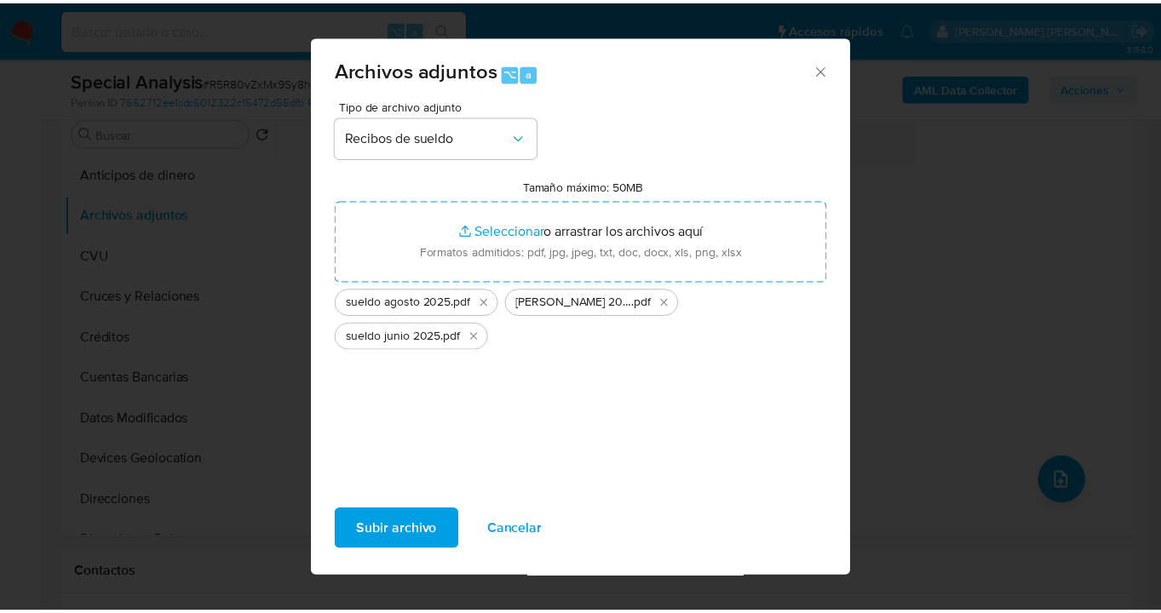
scroll to position [2, 0]
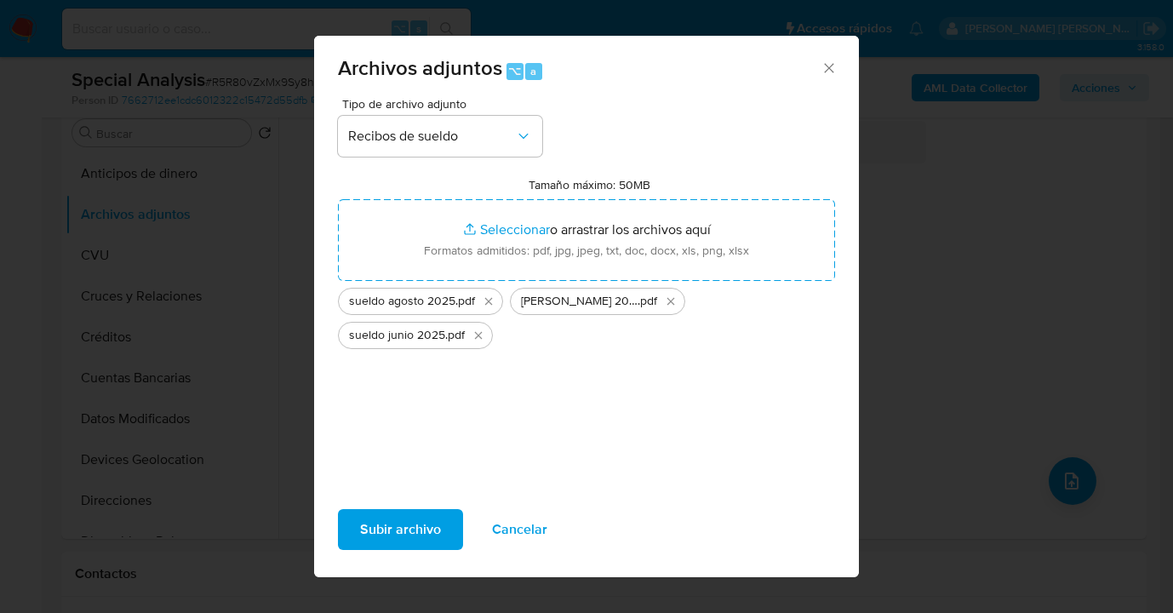
click at [423, 530] on span "Subir archivo" at bounding box center [400, 529] width 81 height 37
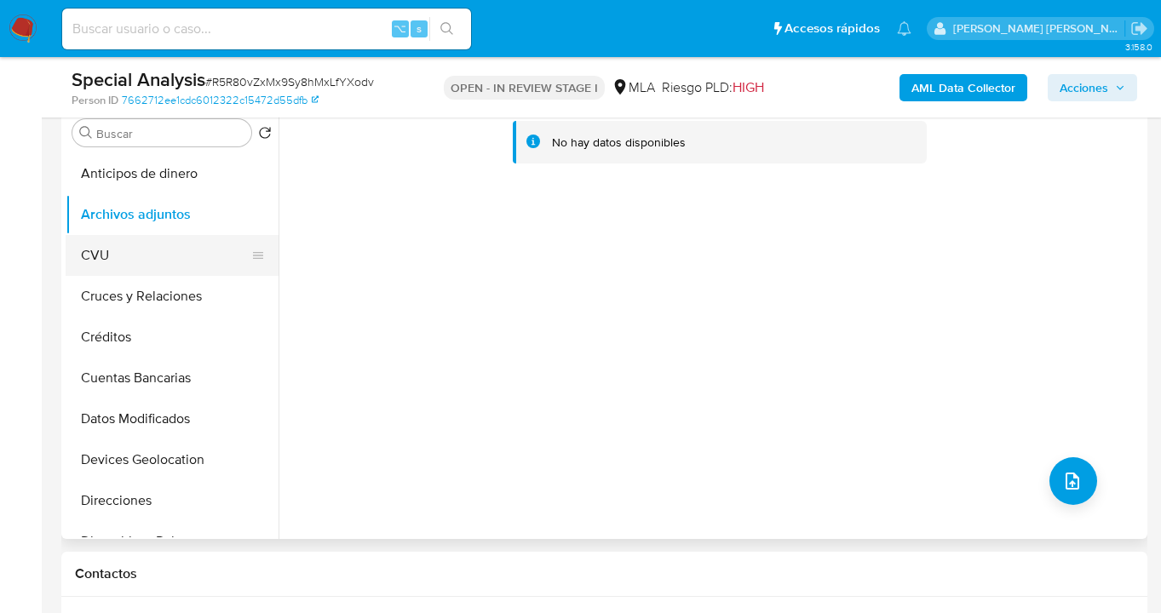
click at [95, 253] on button "CVU" at bounding box center [165, 255] width 199 height 41
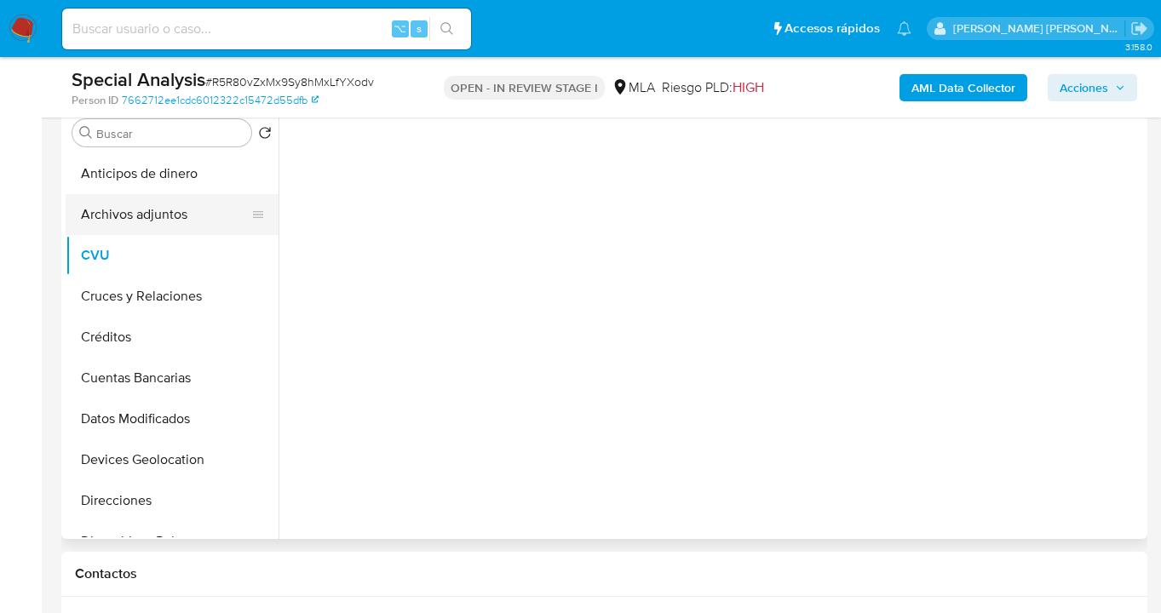
click at [150, 213] on button "Archivos adjuntos" at bounding box center [165, 214] width 199 height 41
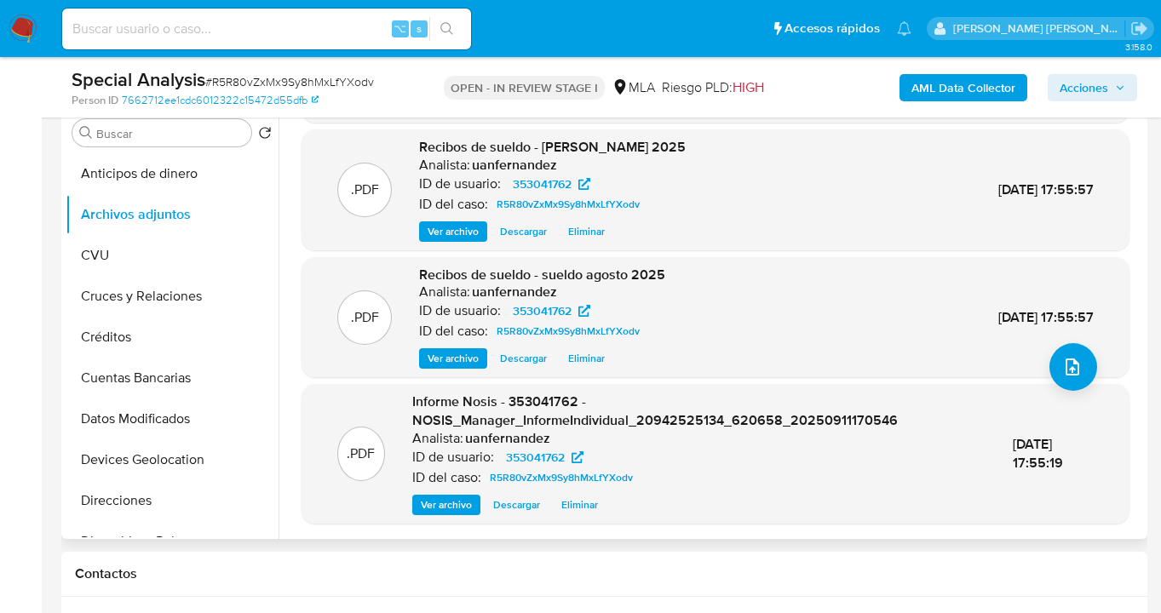
scroll to position [0, 0]
